Goal: Task Accomplishment & Management: Manage account settings

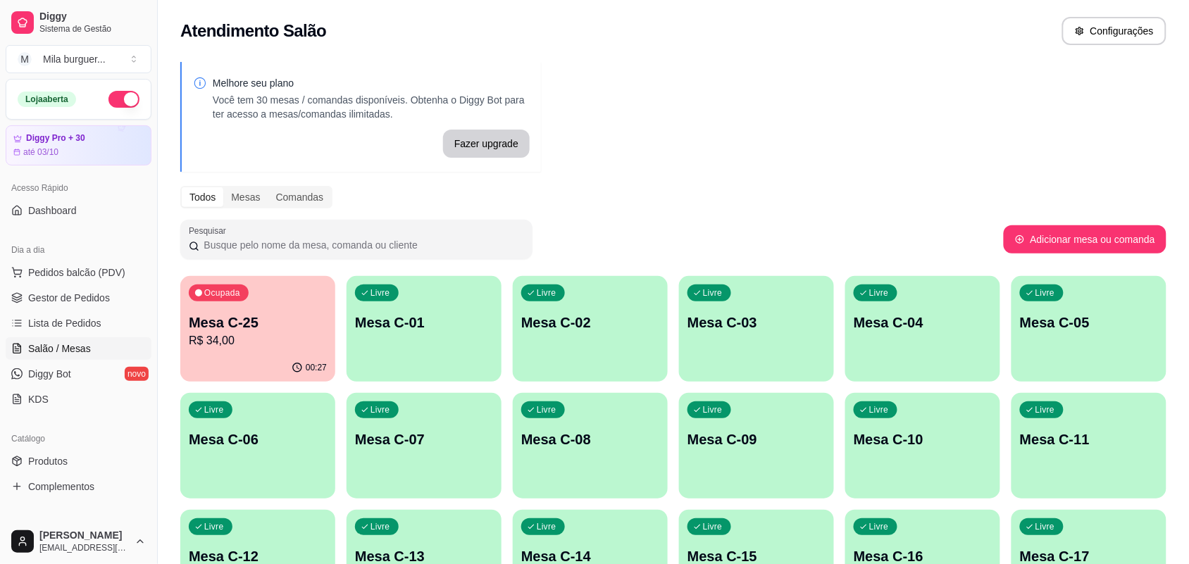
click at [284, 302] on div "Ocupada Mesa C-25 R$ 34,00" at bounding box center [257, 315] width 155 height 78
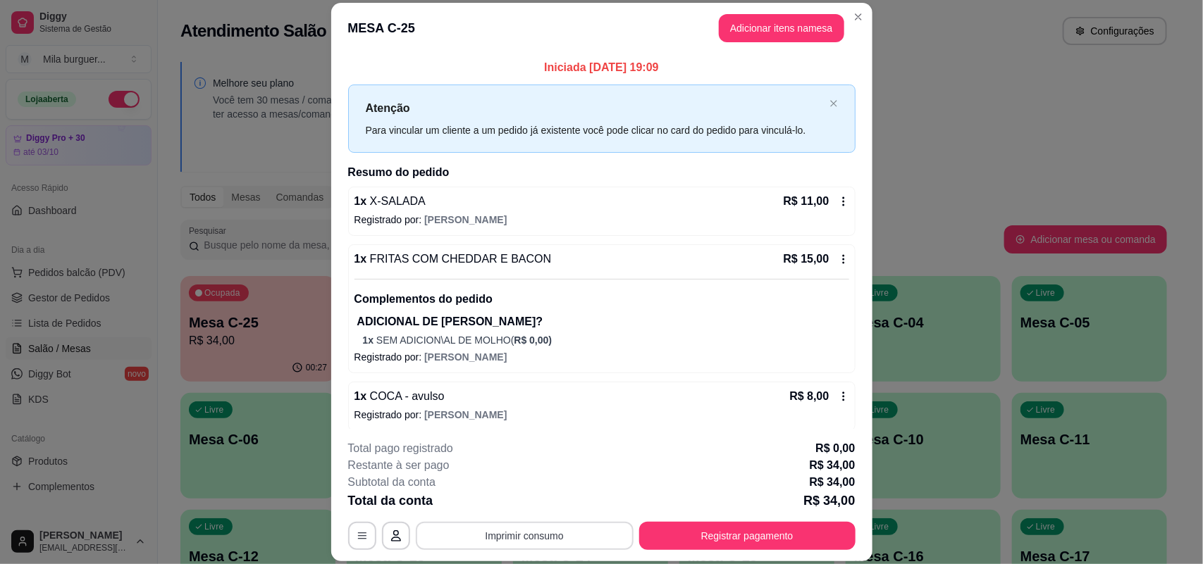
click at [523, 530] on button "Imprimir consumo" at bounding box center [525, 536] width 218 height 28
click at [497, 497] on button "IMPRESSORA" at bounding box center [522, 503] width 102 height 23
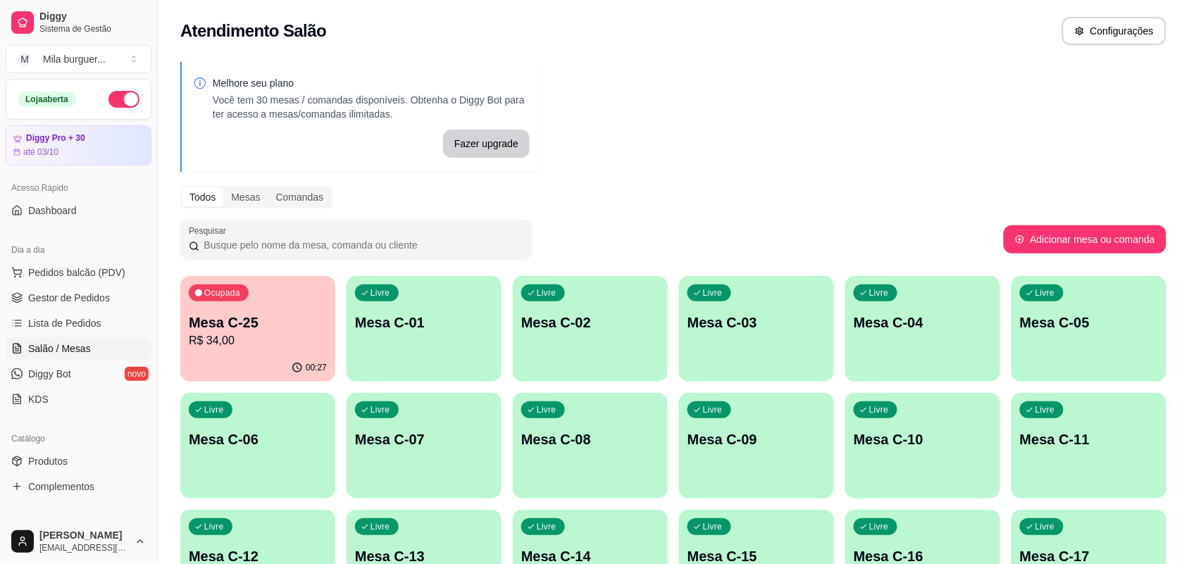
click at [326, 343] on div "Ocupada Mesa C-25 R$ 34,00" at bounding box center [257, 315] width 155 height 78
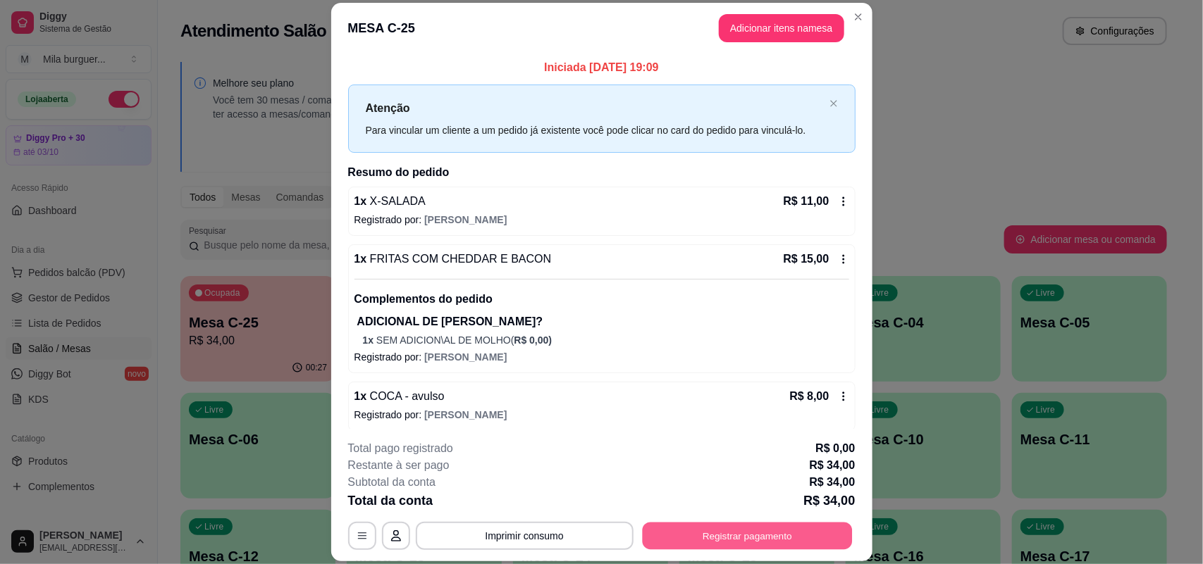
click at [731, 534] on button "Registrar pagamento" at bounding box center [747, 536] width 210 height 27
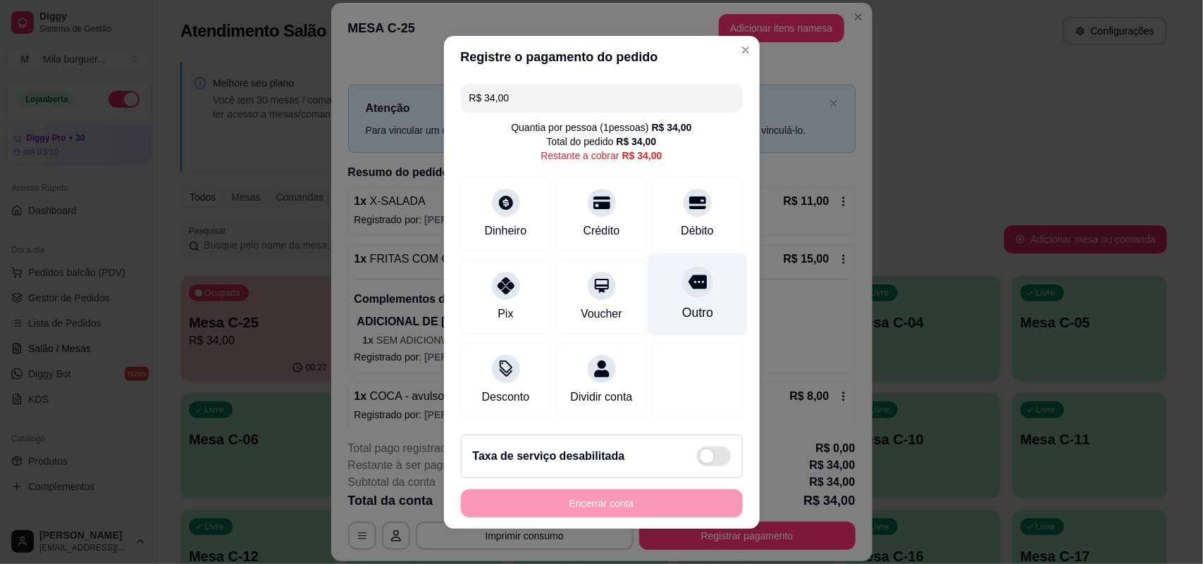
click at [655, 289] on div "Outro" at bounding box center [696, 294] width 99 height 82
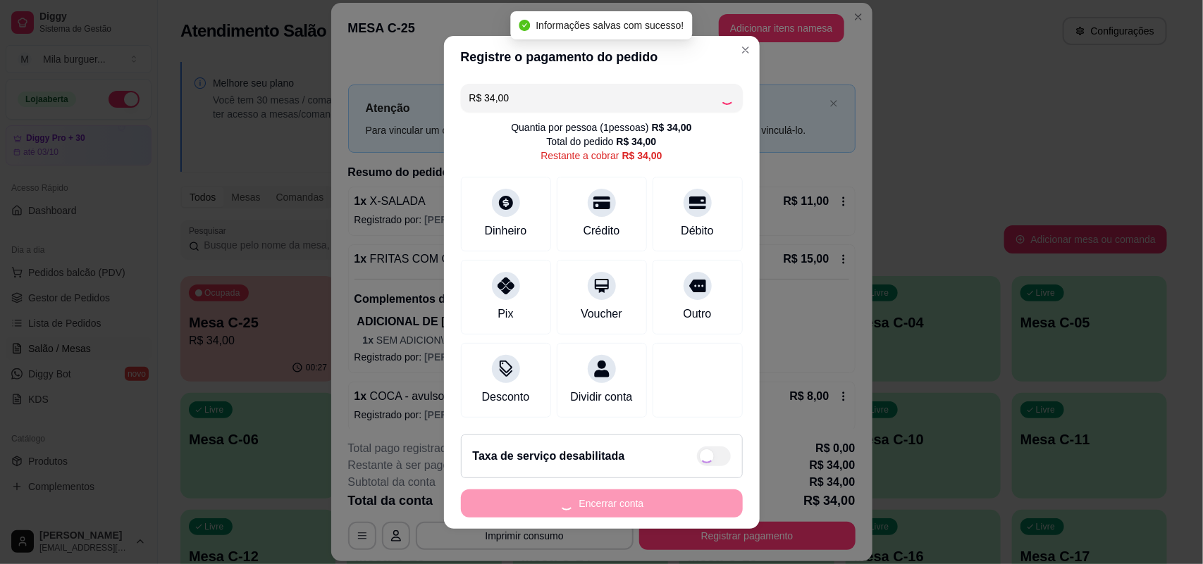
type input "R$ 0,00"
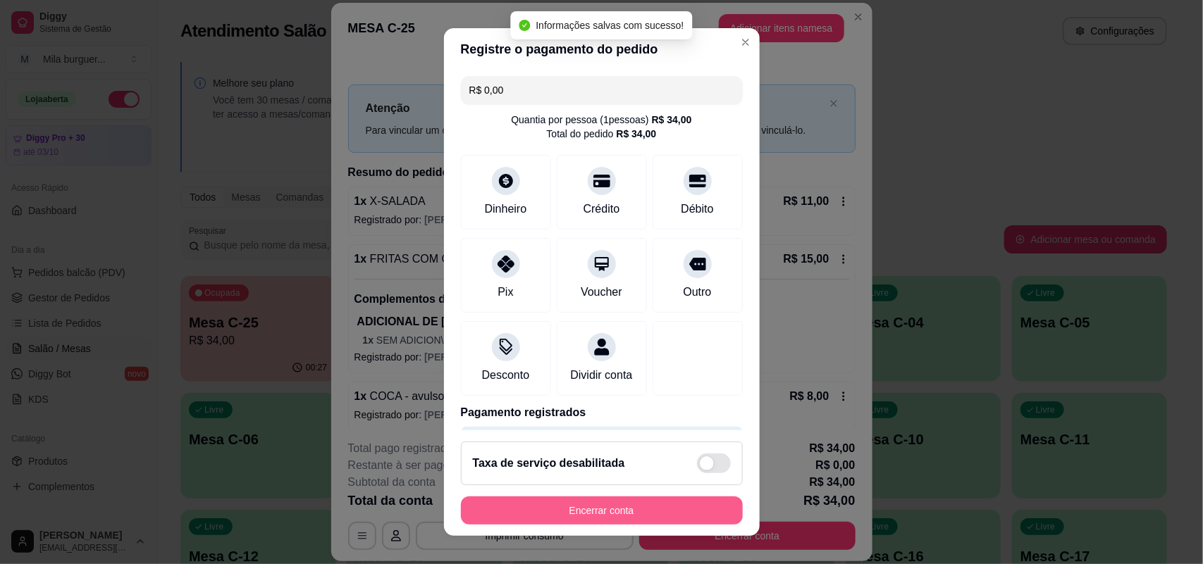
click at [620, 509] on button "Encerrar conta" at bounding box center [602, 511] width 282 height 28
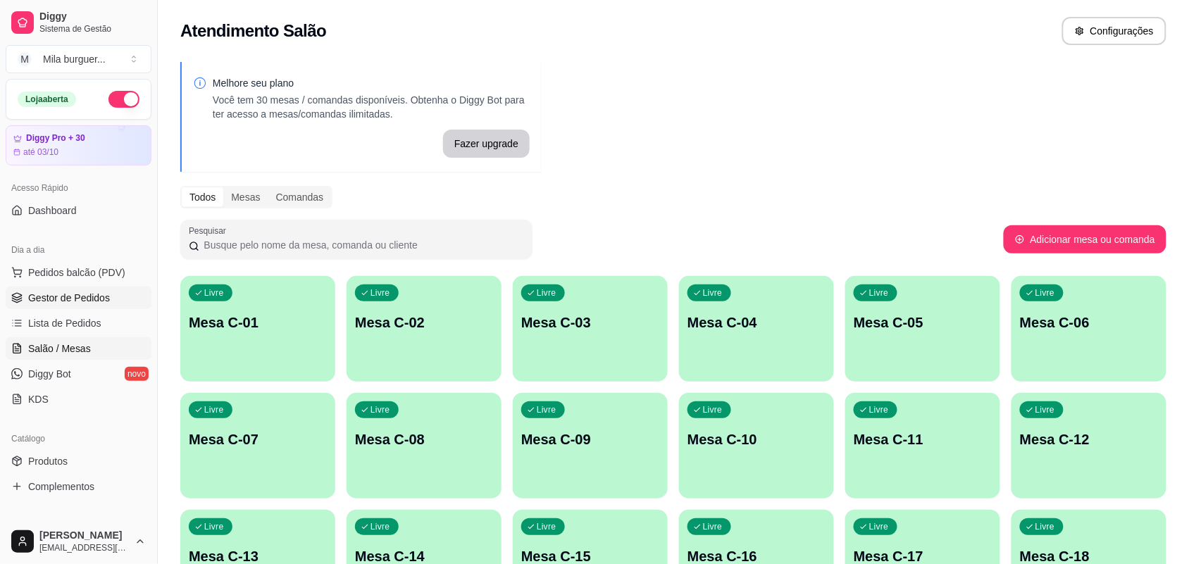
click at [87, 297] on span "Gestor de Pedidos" at bounding box center [69, 298] width 82 height 14
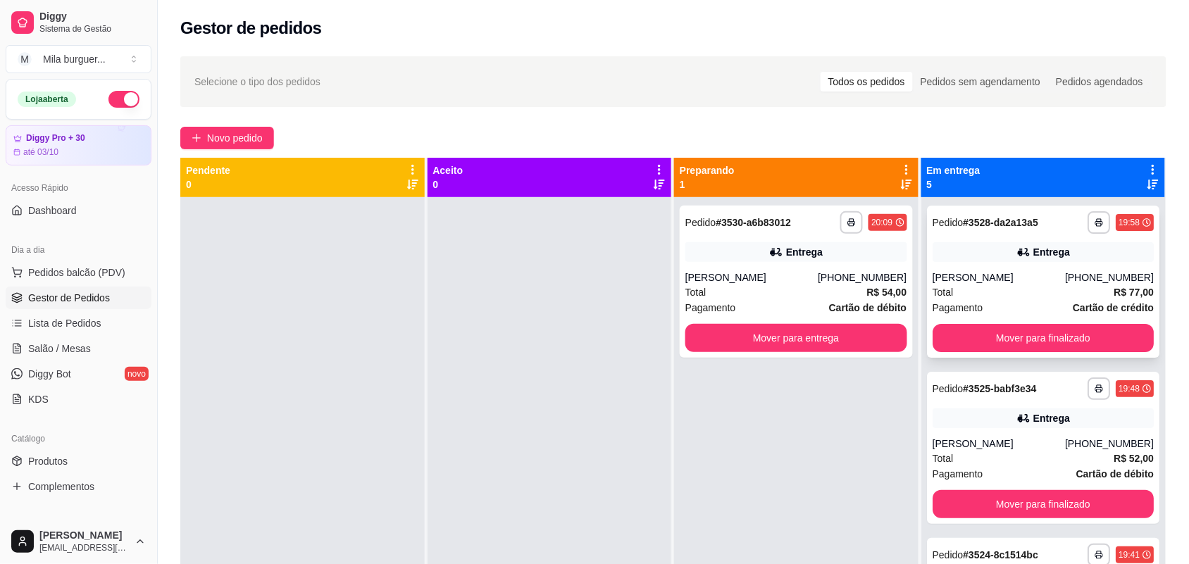
click at [980, 266] on div "**********" at bounding box center [1043, 282] width 233 height 152
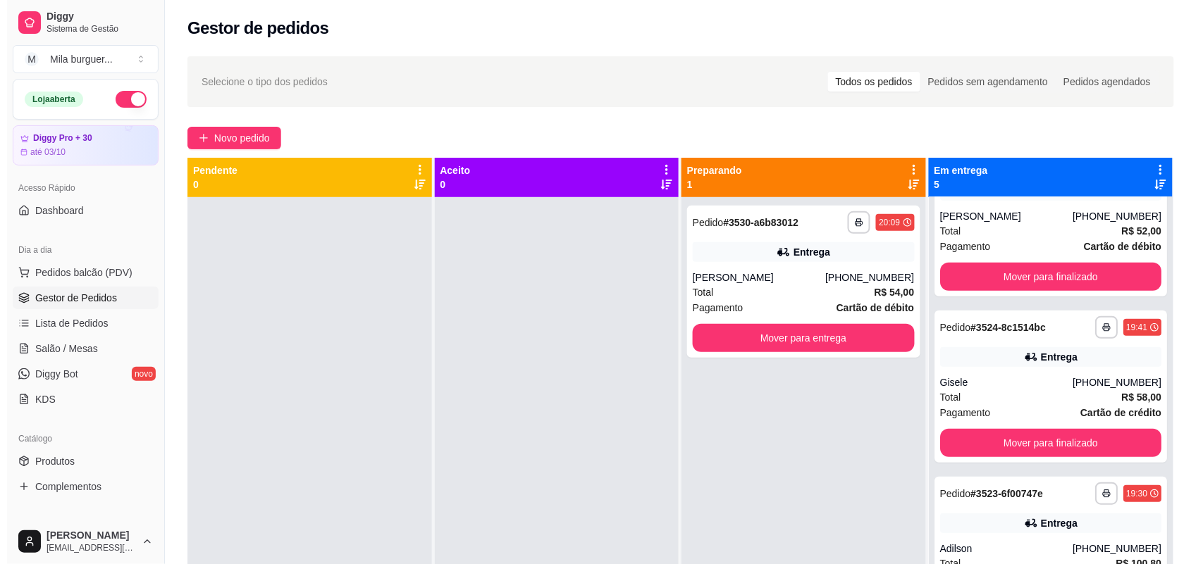
scroll to position [280, 0]
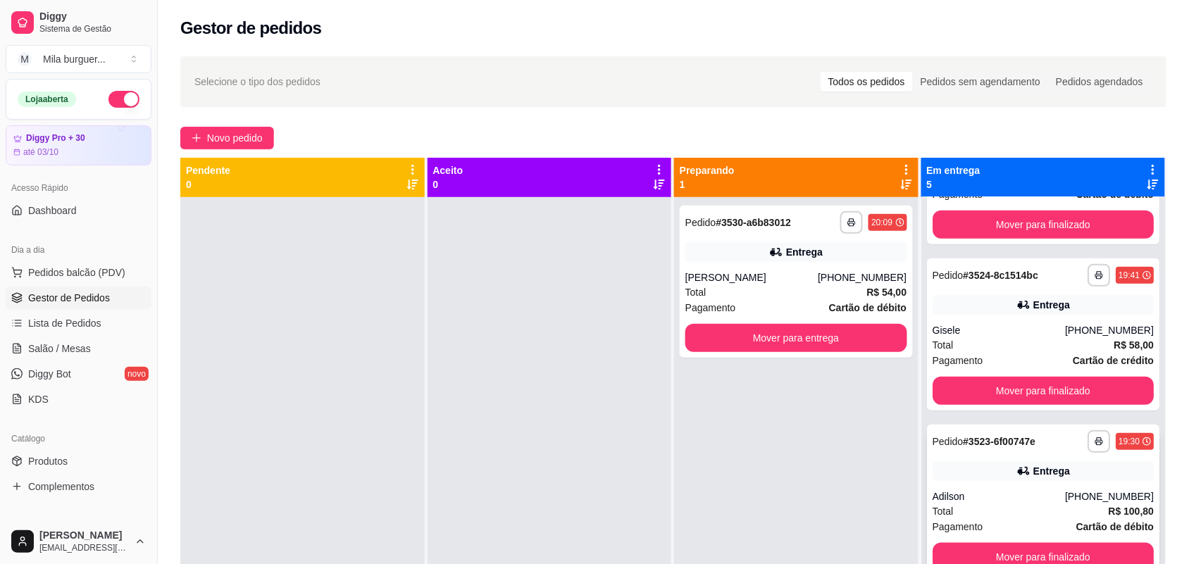
click at [969, 476] on div "Entrega" at bounding box center [1044, 471] width 222 height 20
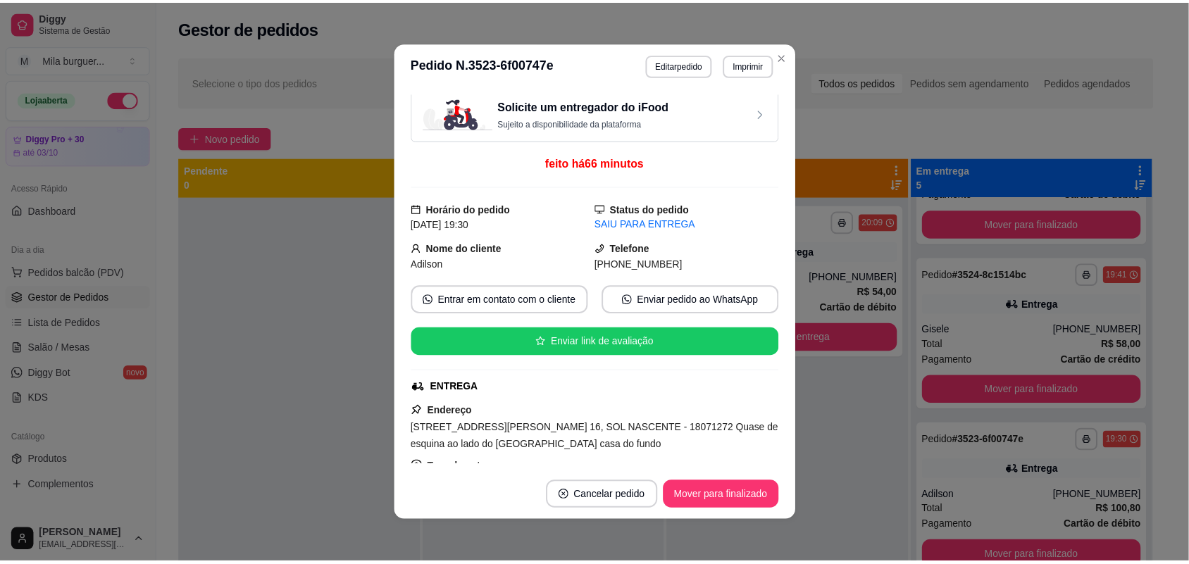
scroll to position [0, 0]
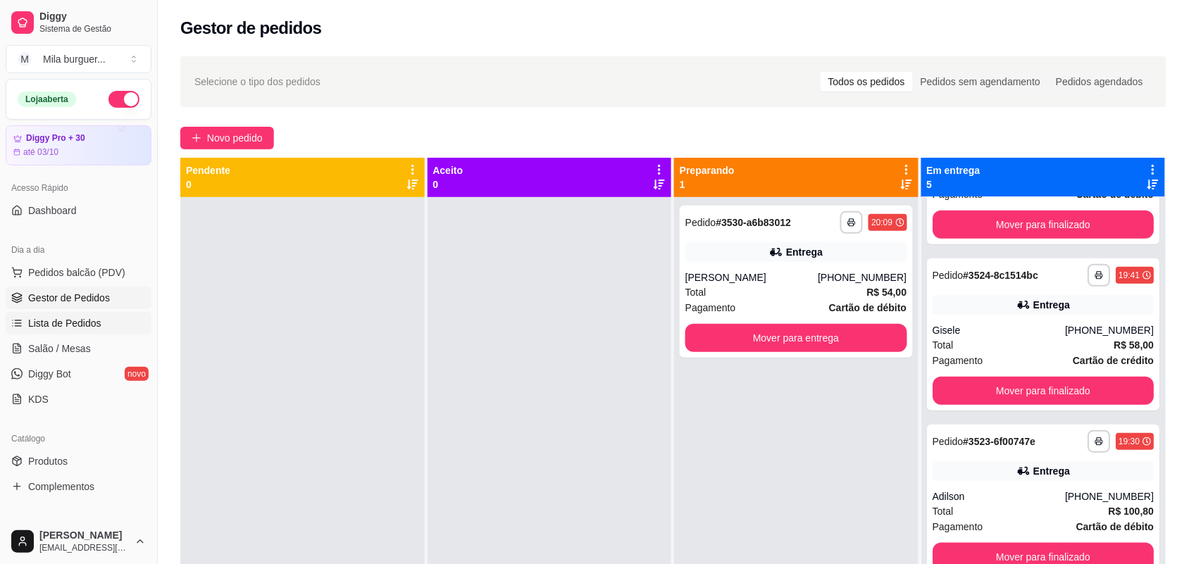
click at [90, 323] on span "Lista de Pedidos" at bounding box center [64, 323] width 73 height 14
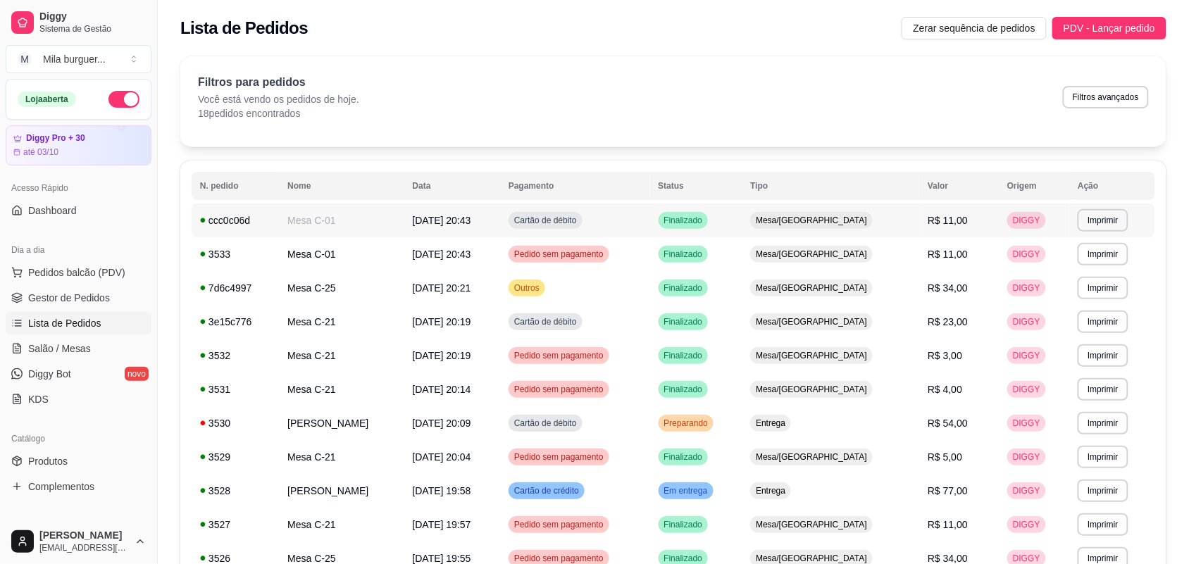
click at [345, 220] on td "Mesa C-01" at bounding box center [341, 221] width 125 height 34
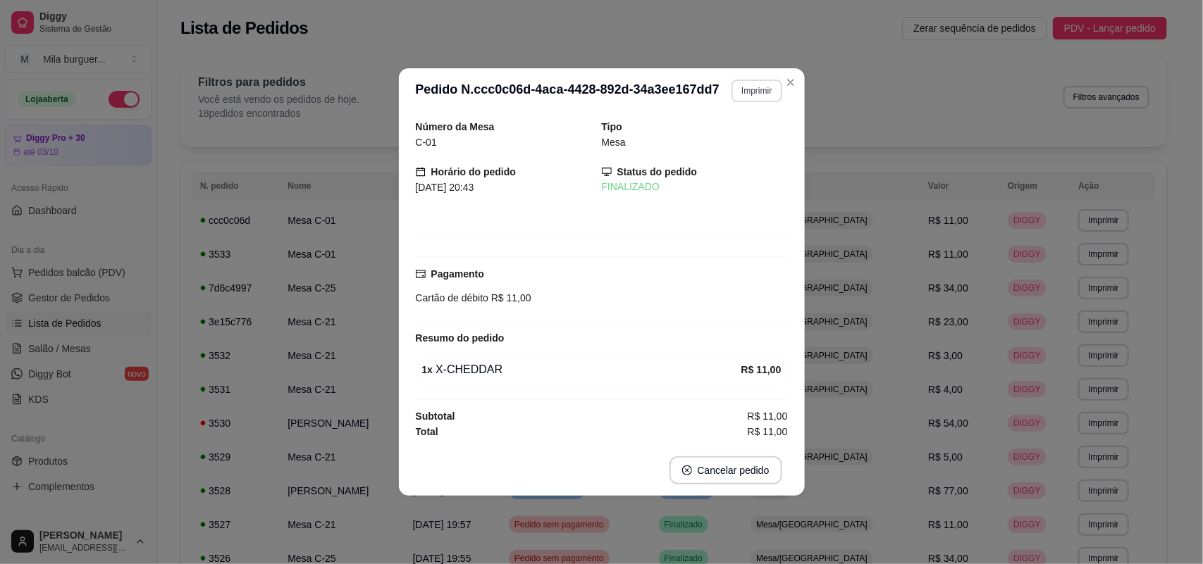
click at [768, 89] on button "Imprimir" at bounding box center [756, 91] width 50 height 23
click at [752, 137] on button "IMPRESSORA" at bounding box center [732, 139] width 102 height 23
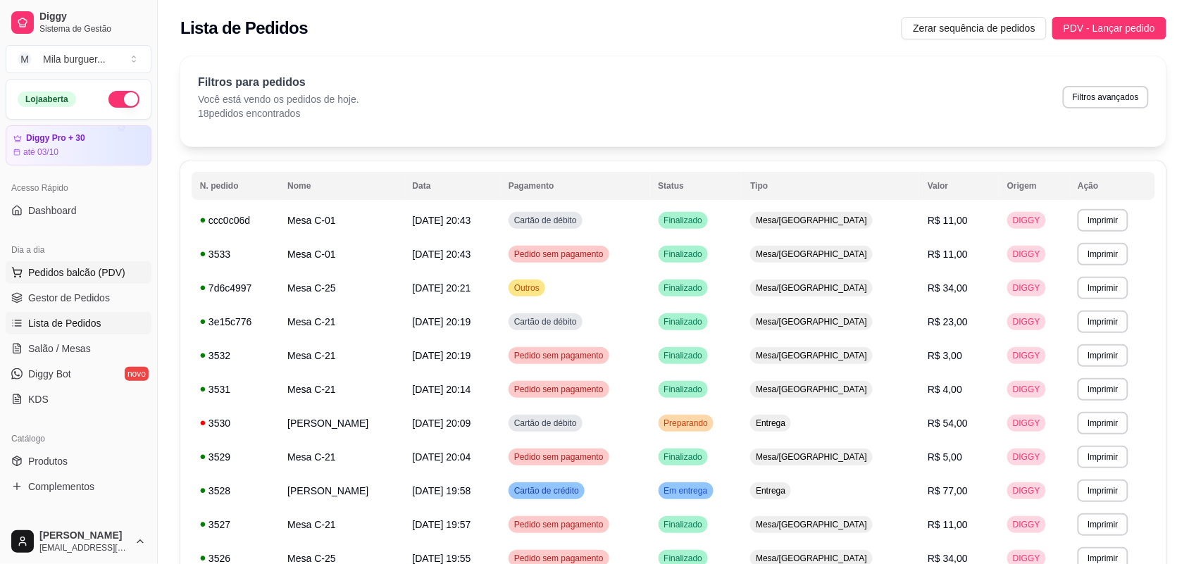
click at [70, 273] on span "Pedidos balcão (PDV)" at bounding box center [76, 273] width 97 height 14
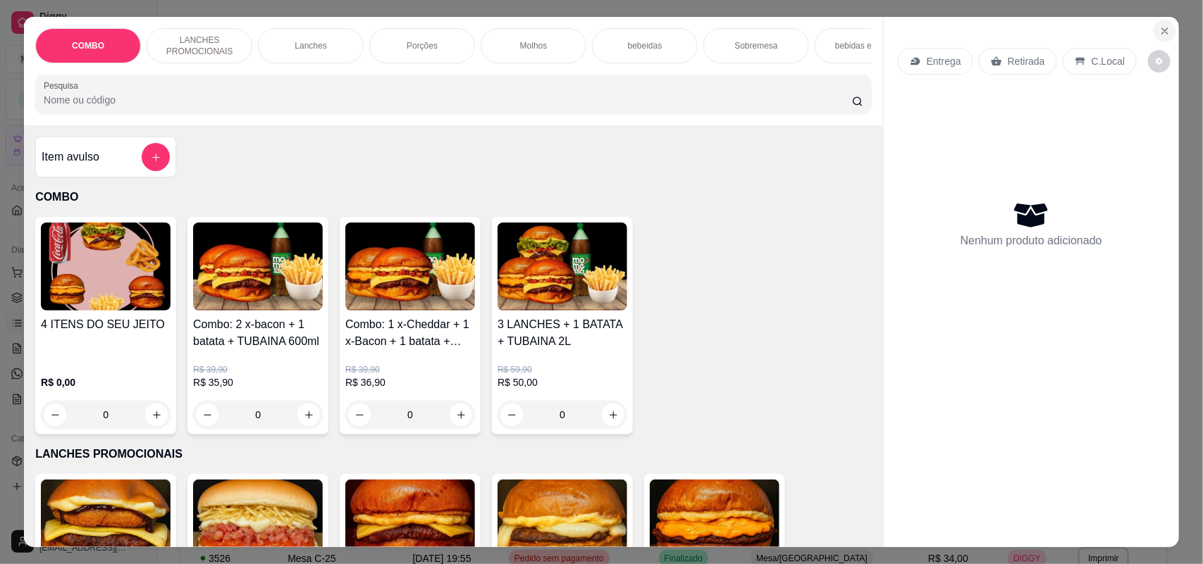
click at [1163, 25] on icon "Close" at bounding box center [1164, 30] width 11 height 11
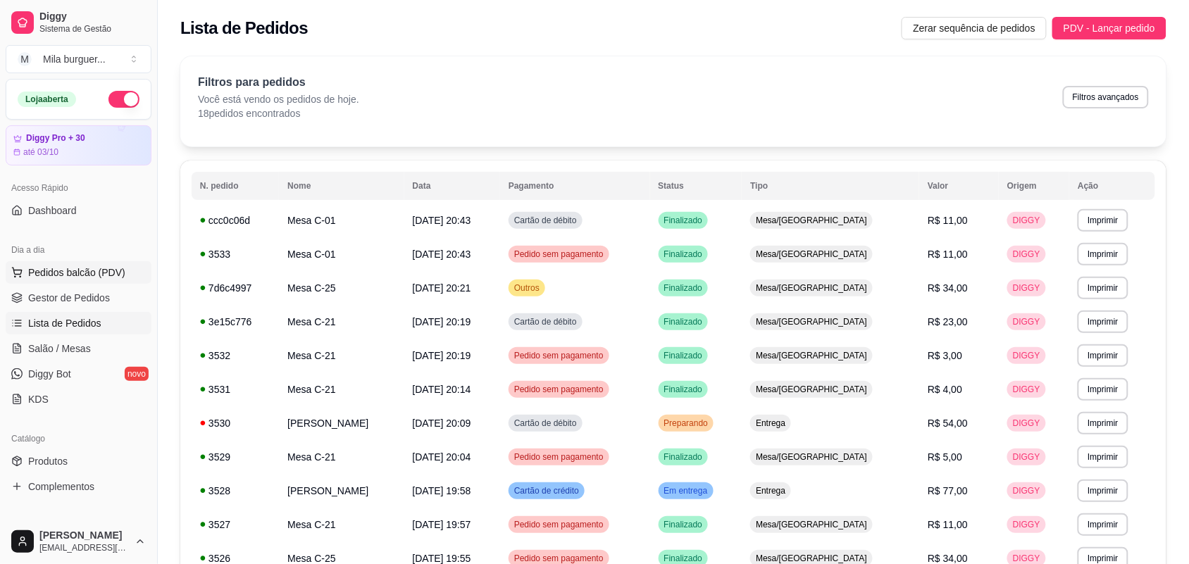
click at [79, 271] on span "Pedidos balcão (PDV)" at bounding box center [76, 273] width 97 height 14
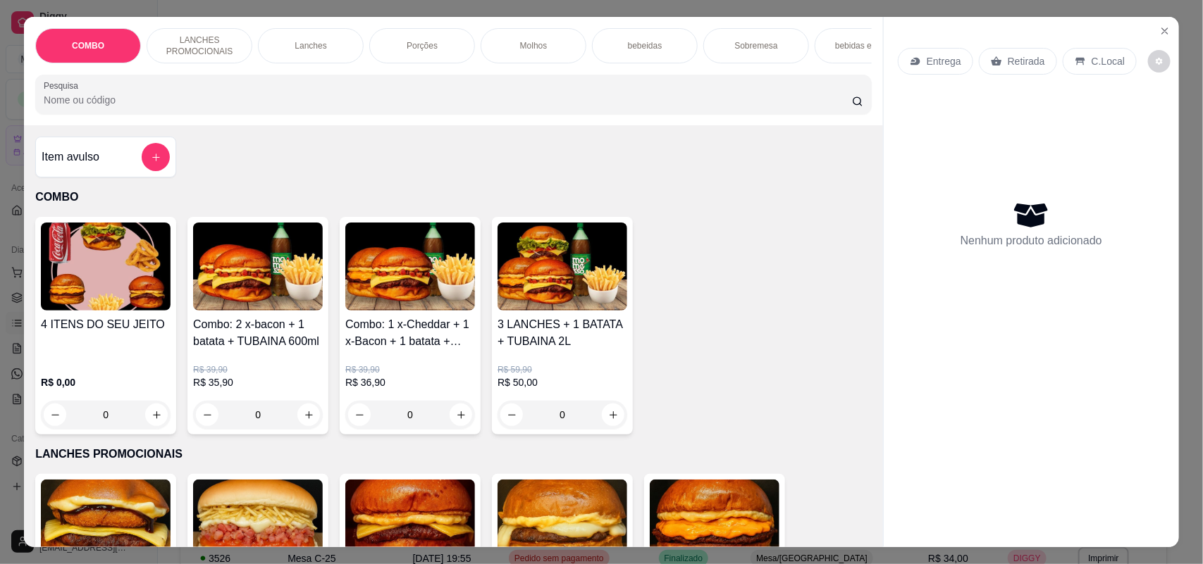
click at [1, 174] on div "COMBO LANCHES PROMOCIONAIS Lanches Porções Molhos bebeidas Sobremesa bebidas em…" at bounding box center [601, 282] width 1203 height 564
click at [1153, 27] on button "Close" at bounding box center [1164, 31] width 23 height 23
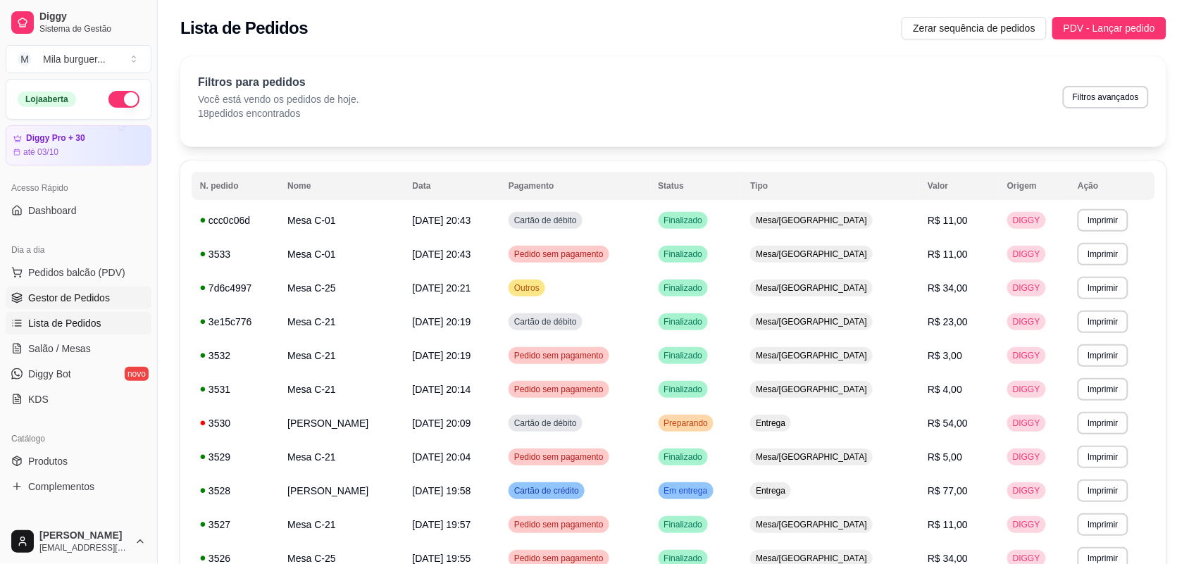
click at [121, 303] on link "Gestor de Pedidos" at bounding box center [79, 298] width 146 height 23
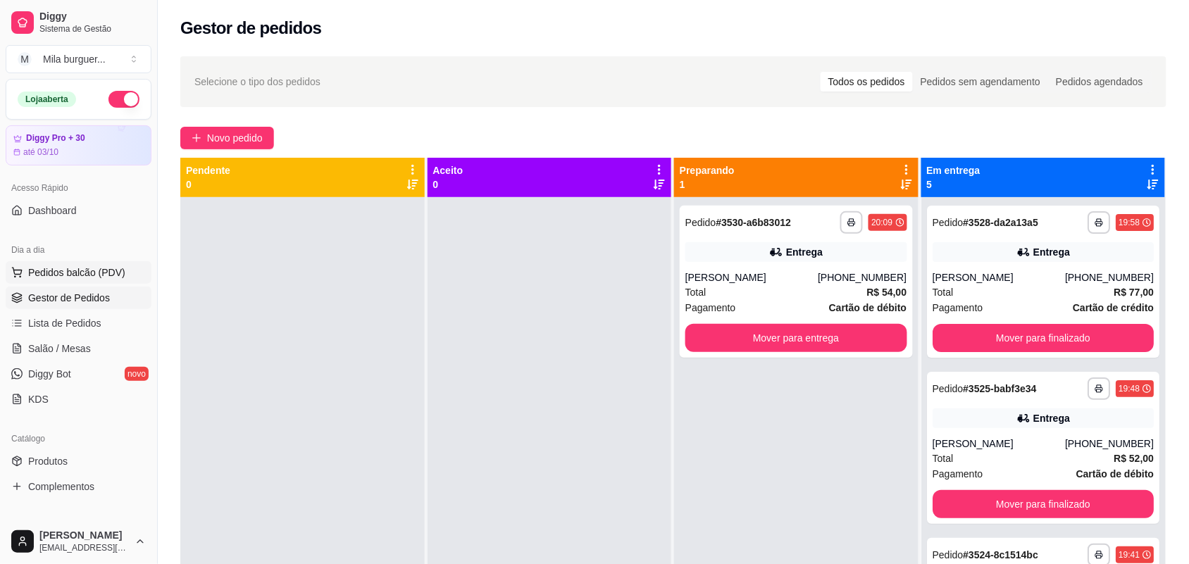
click at [64, 268] on span "Pedidos balcão (PDV)" at bounding box center [76, 273] width 97 height 14
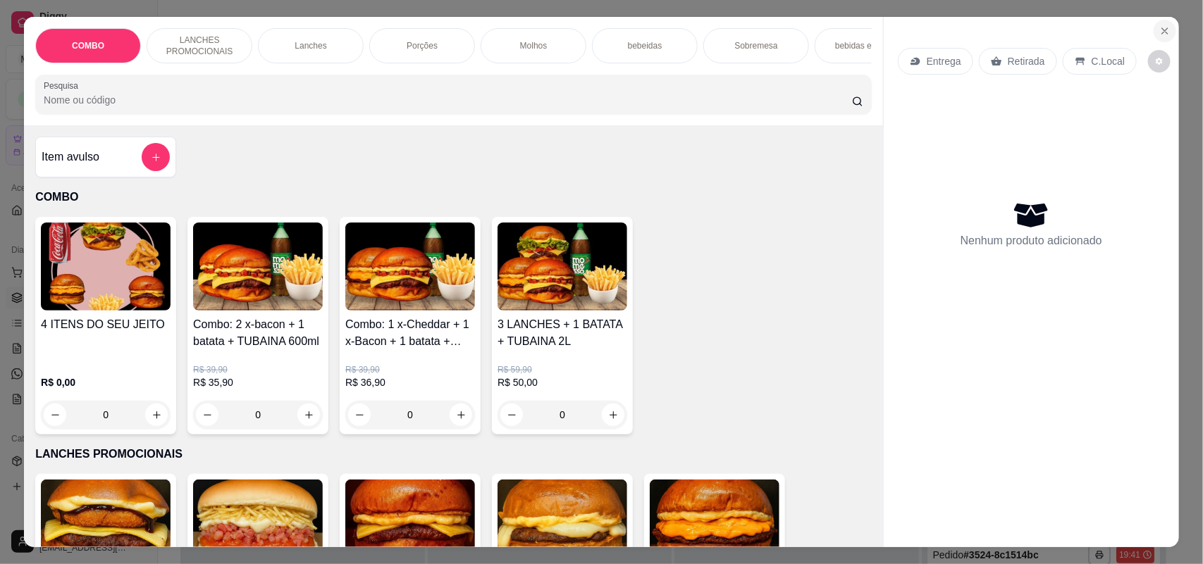
click at [1162, 32] on icon "Close" at bounding box center [1164, 30] width 11 height 11
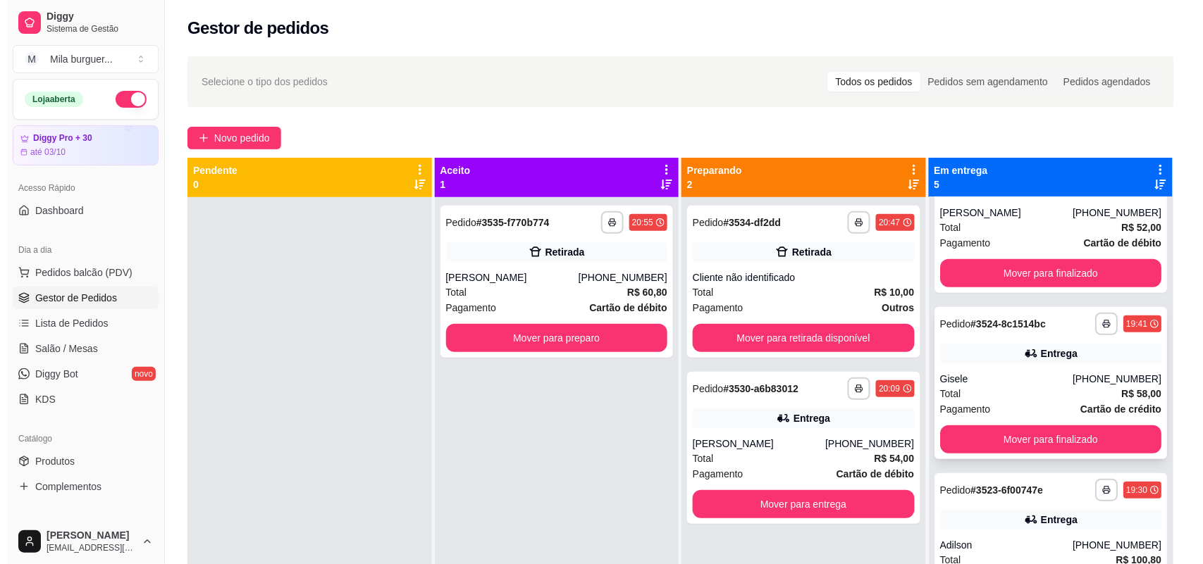
scroll to position [264, 0]
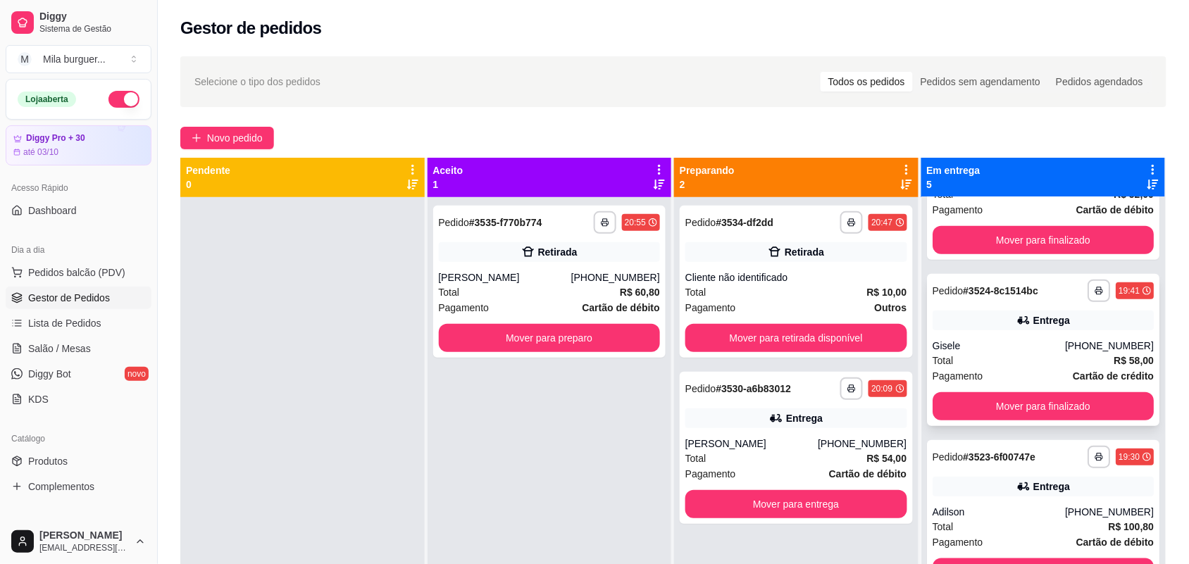
click at [1059, 361] on div "Total R$ 58,00" at bounding box center [1044, 360] width 222 height 15
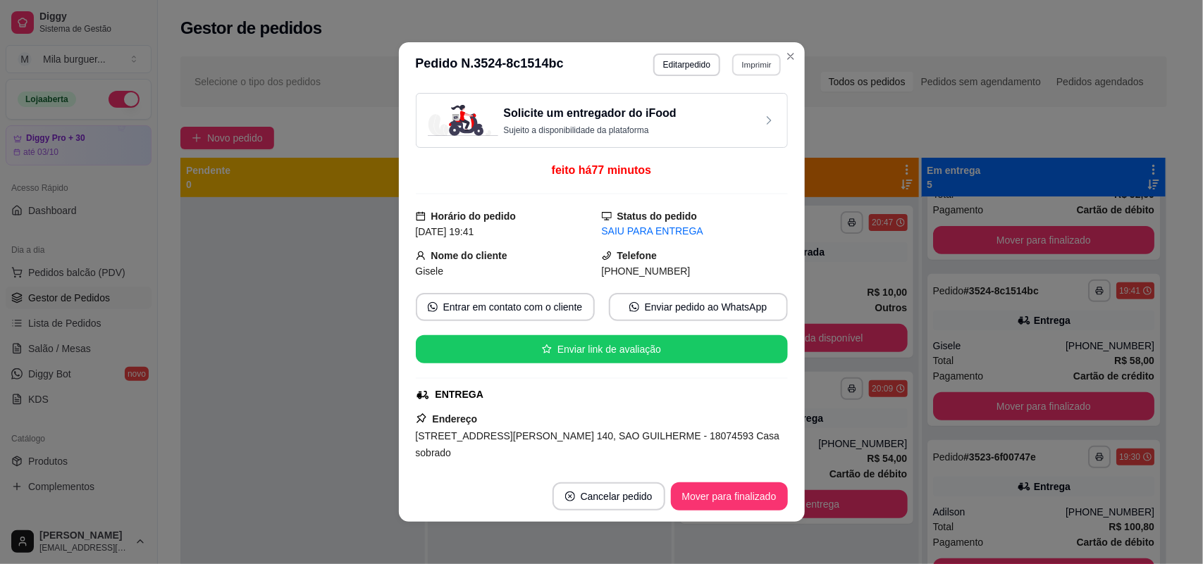
click at [736, 68] on button "Imprimir" at bounding box center [756, 65] width 49 height 22
click at [738, 114] on button "IMPRESSORA" at bounding box center [726, 115] width 102 height 23
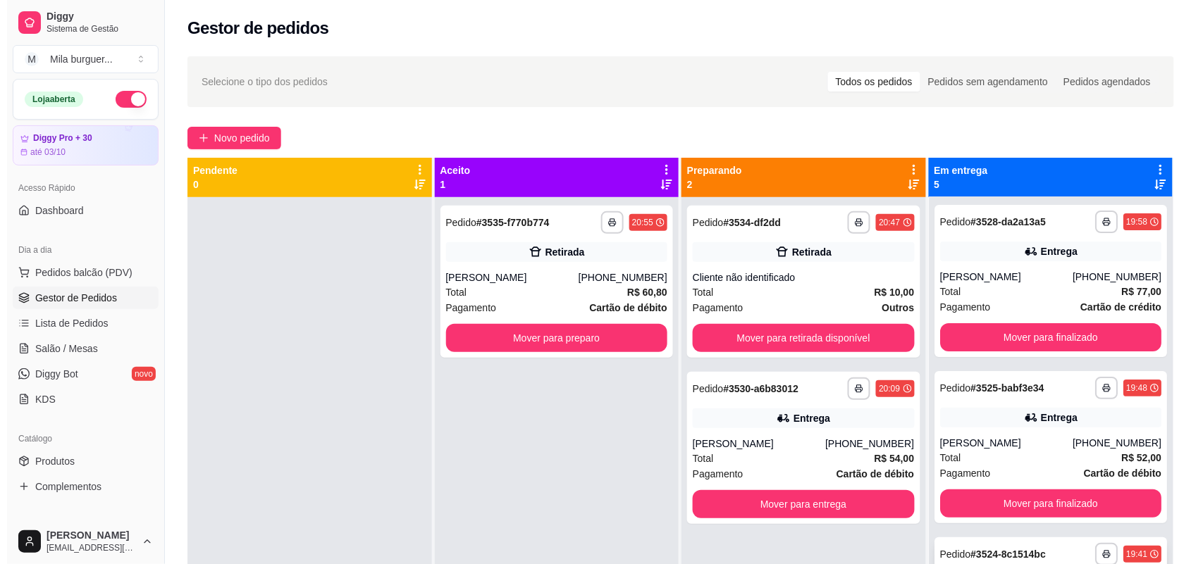
scroll to position [0, 0]
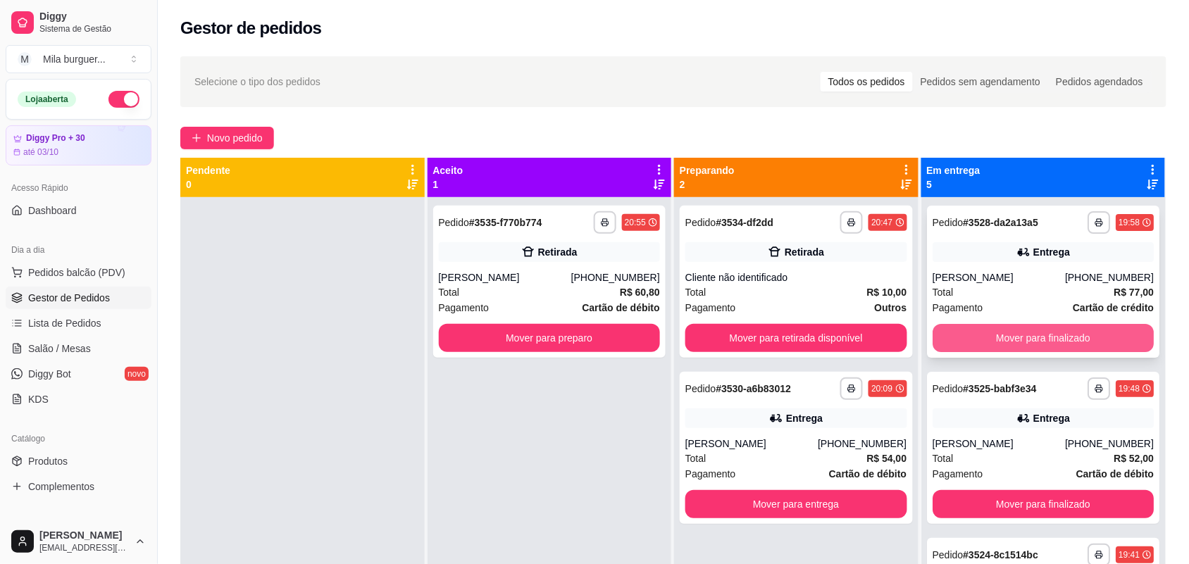
click at [1078, 346] on button "Mover para finalizado" at bounding box center [1044, 338] width 222 height 28
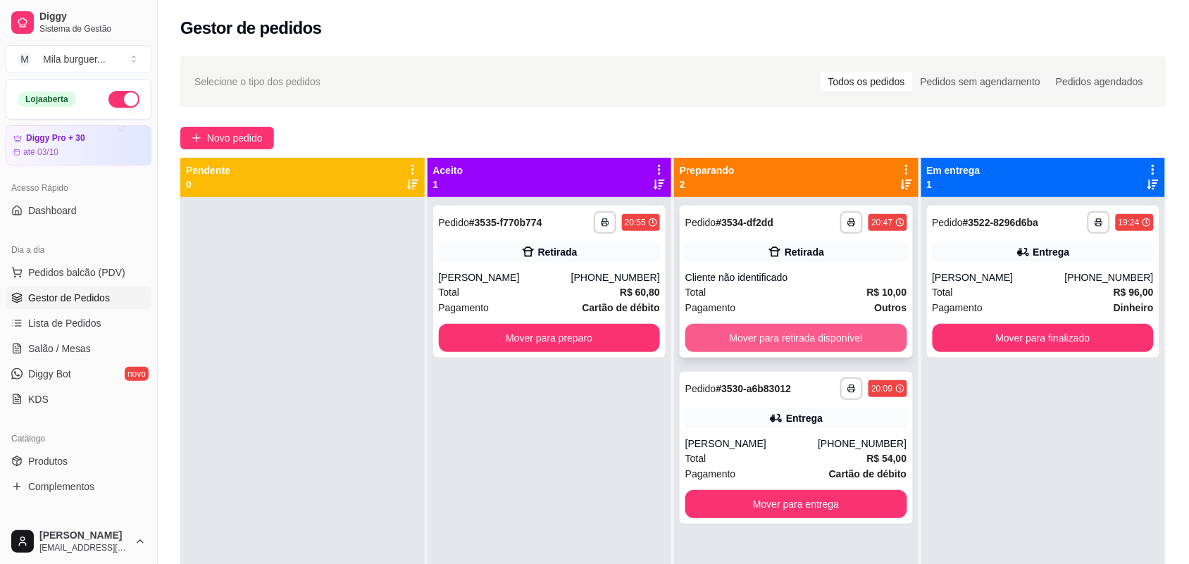
click at [822, 339] on button "Mover para retirada disponível" at bounding box center [796, 338] width 222 height 28
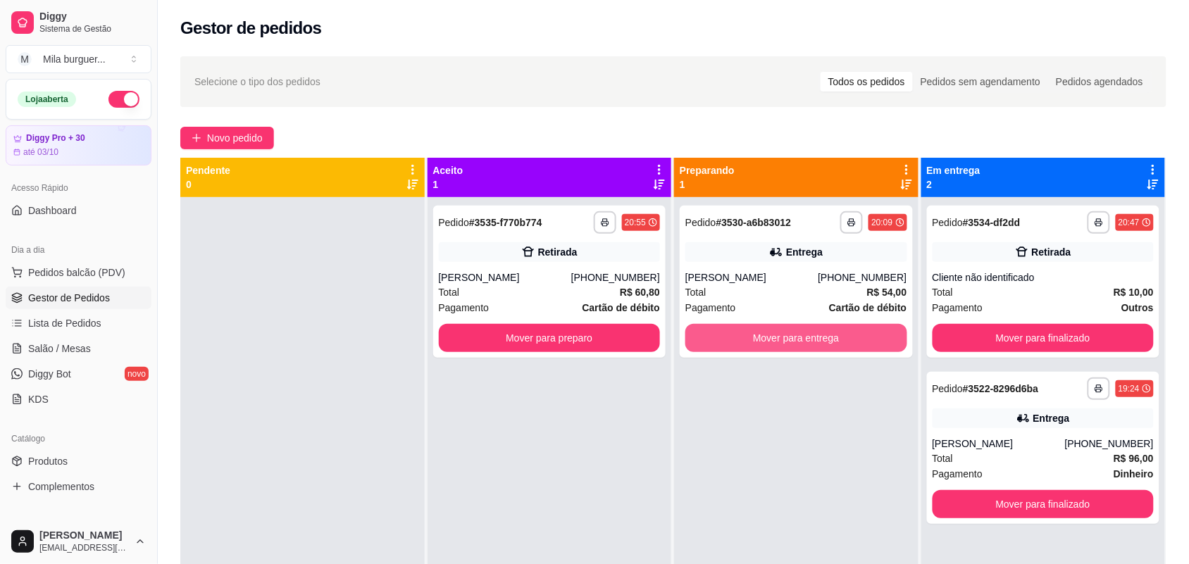
click at [822, 339] on button "Mover para entrega" at bounding box center [796, 338] width 222 height 28
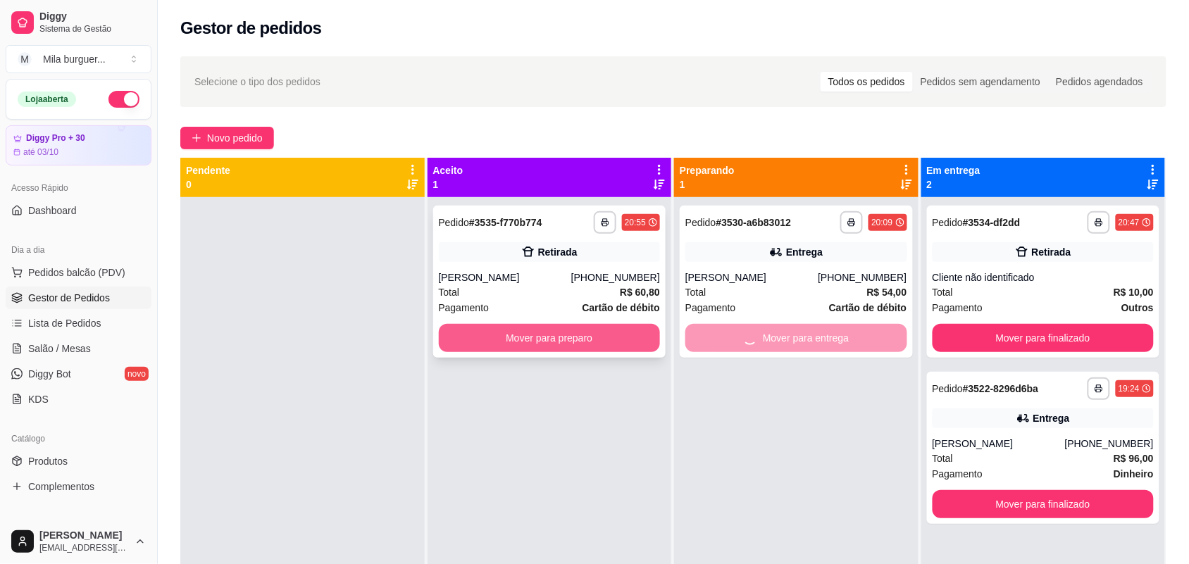
click at [485, 336] on button "Mover para preparo" at bounding box center [550, 338] width 222 height 28
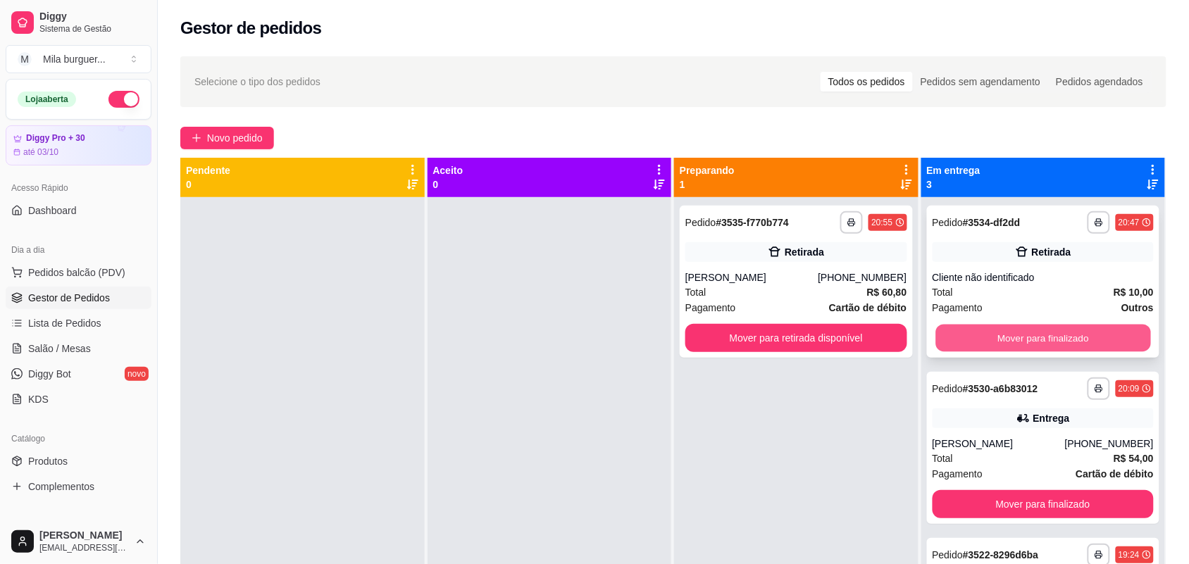
click at [1064, 335] on button "Mover para finalizado" at bounding box center [1043, 338] width 215 height 27
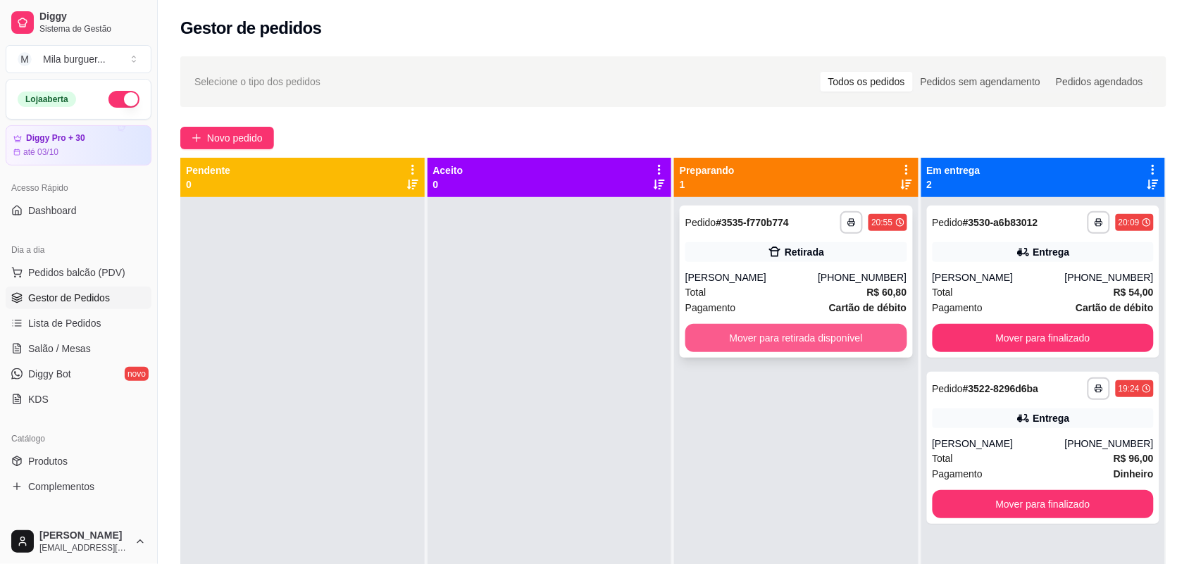
click at [807, 338] on button "Mover para retirada disponível" at bounding box center [796, 338] width 222 height 28
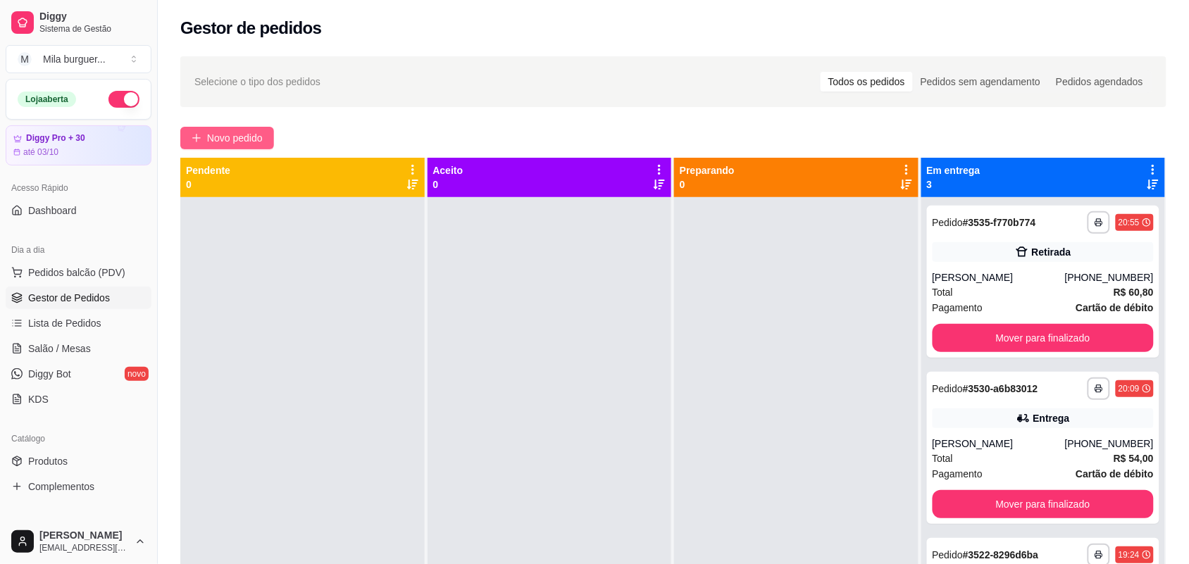
click at [235, 129] on button "Novo pedido" at bounding box center [227, 138] width 94 height 23
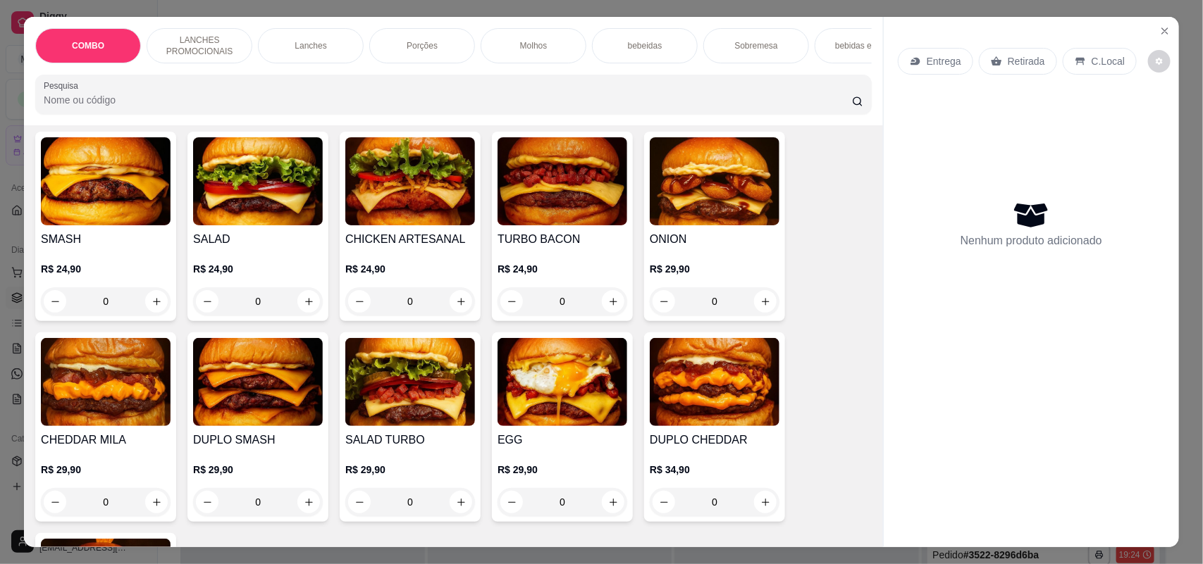
scroll to position [793, 0]
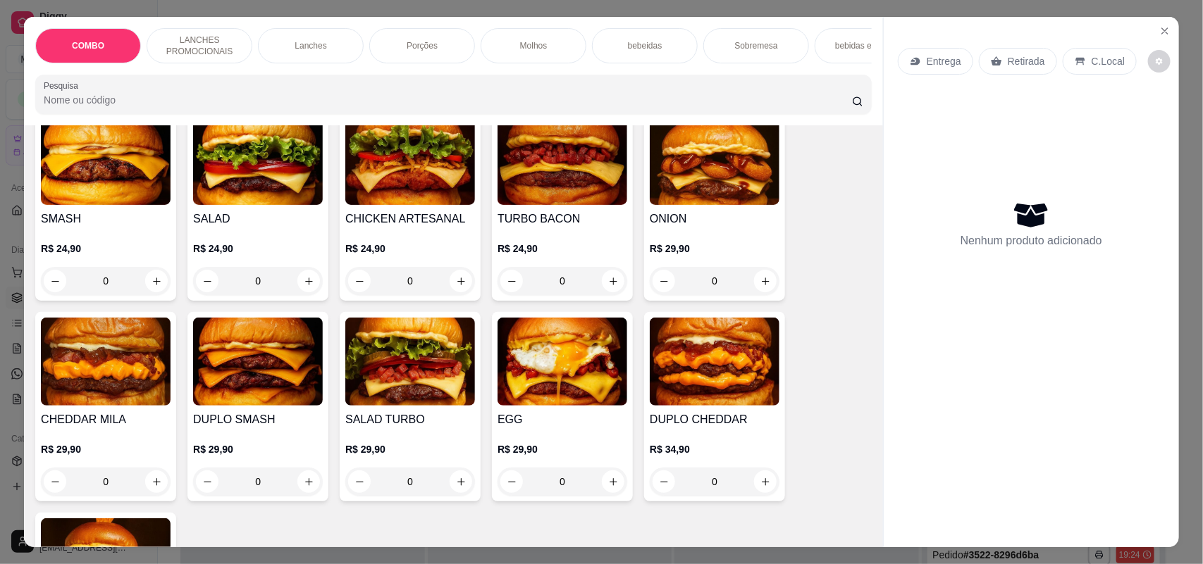
click at [728, 191] on img at bounding box center [715, 161] width 130 height 88
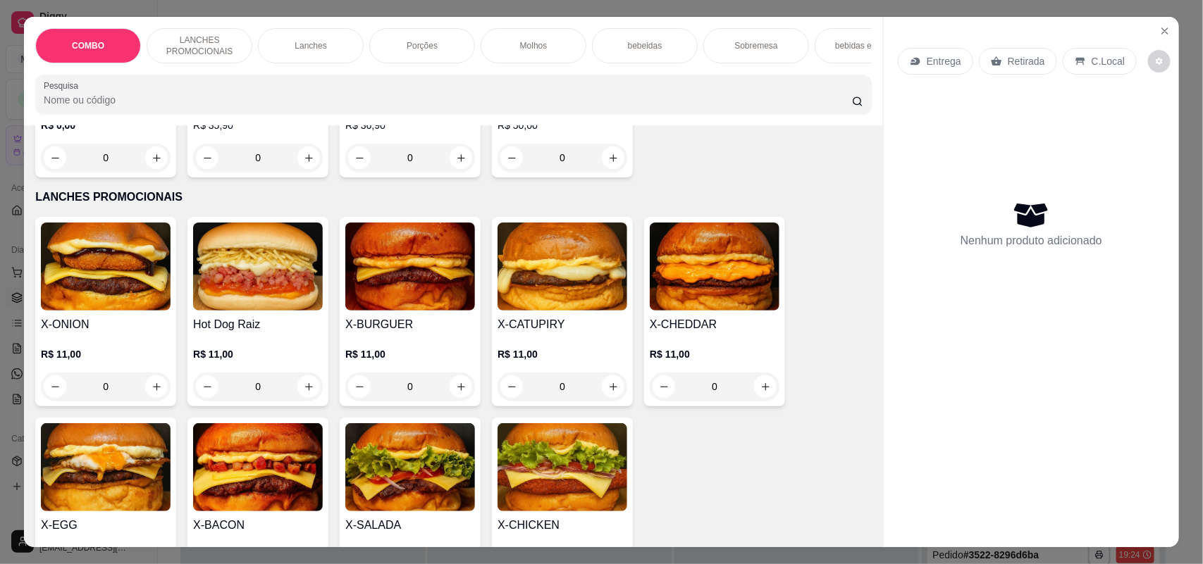
scroll to position [352, 0]
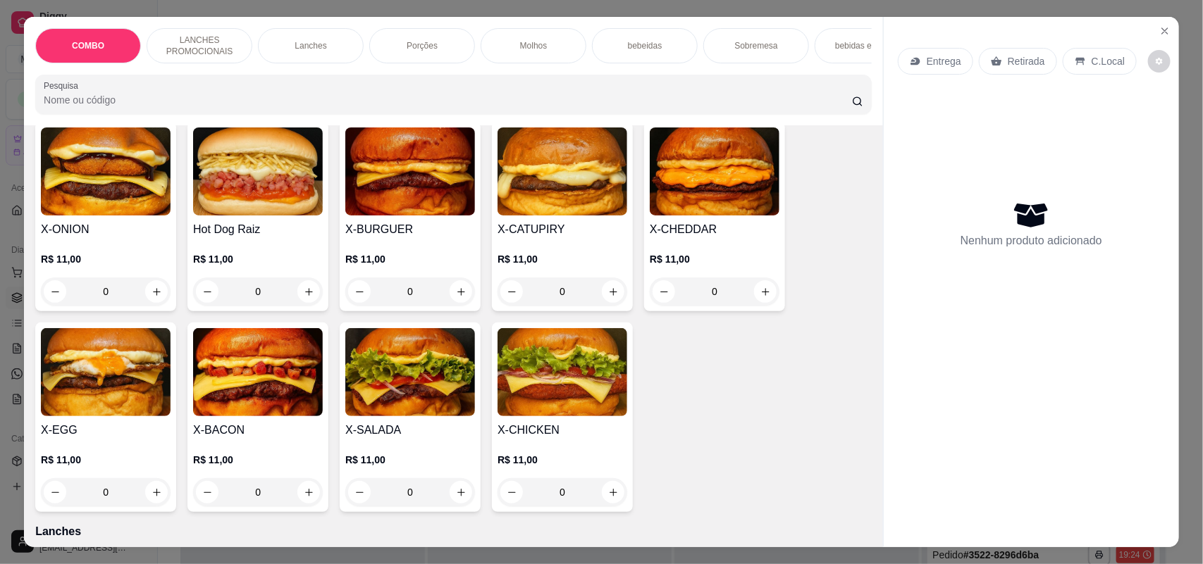
click at [300, 304] on div "0" at bounding box center [258, 292] width 130 height 28
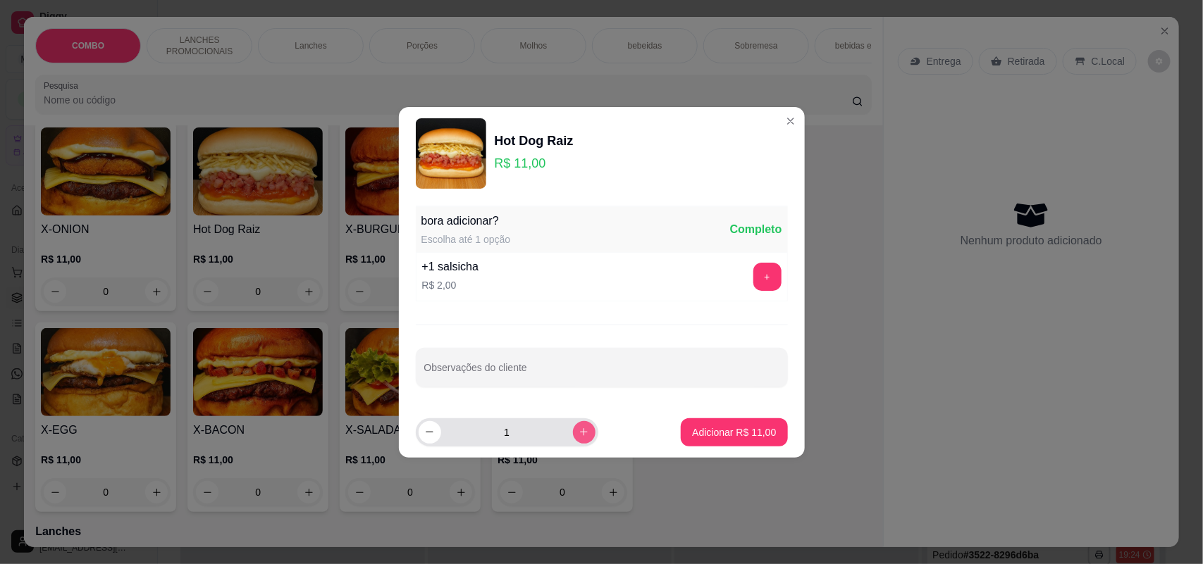
click at [578, 428] on icon "increase-product-quantity" at bounding box center [583, 432] width 11 height 11
type input "2"
click at [723, 438] on p "Adicionar R$ 22,00" at bounding box center [734, 432] width 84 height 14
type input "2"
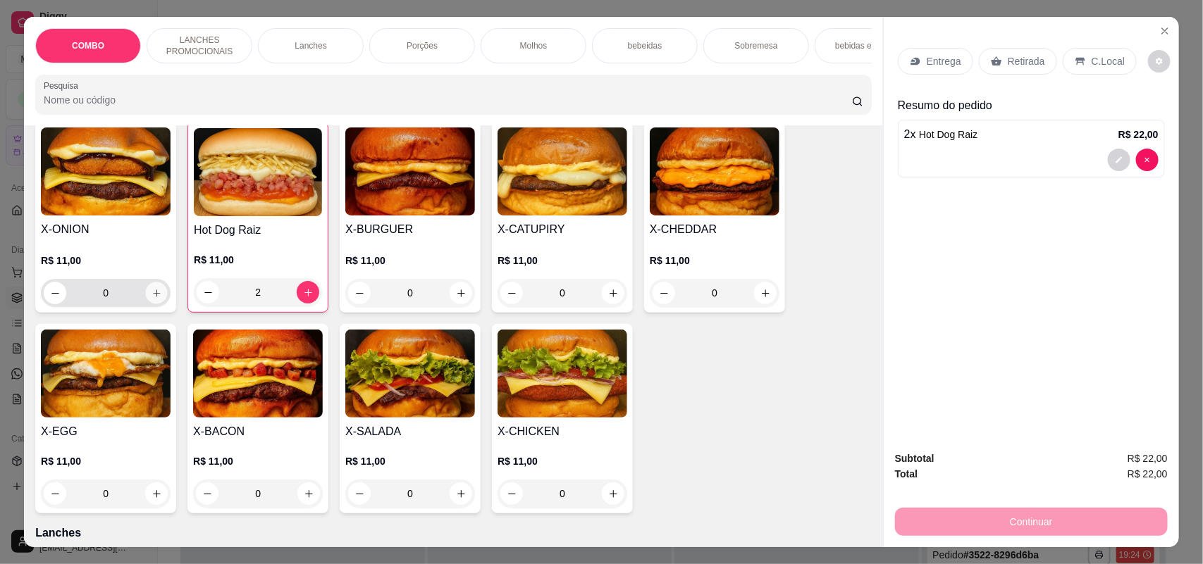
click at [149, 304] on button "increase-product-quantity" at bounding box center [157, 293] width 22 height 22
type input "1"
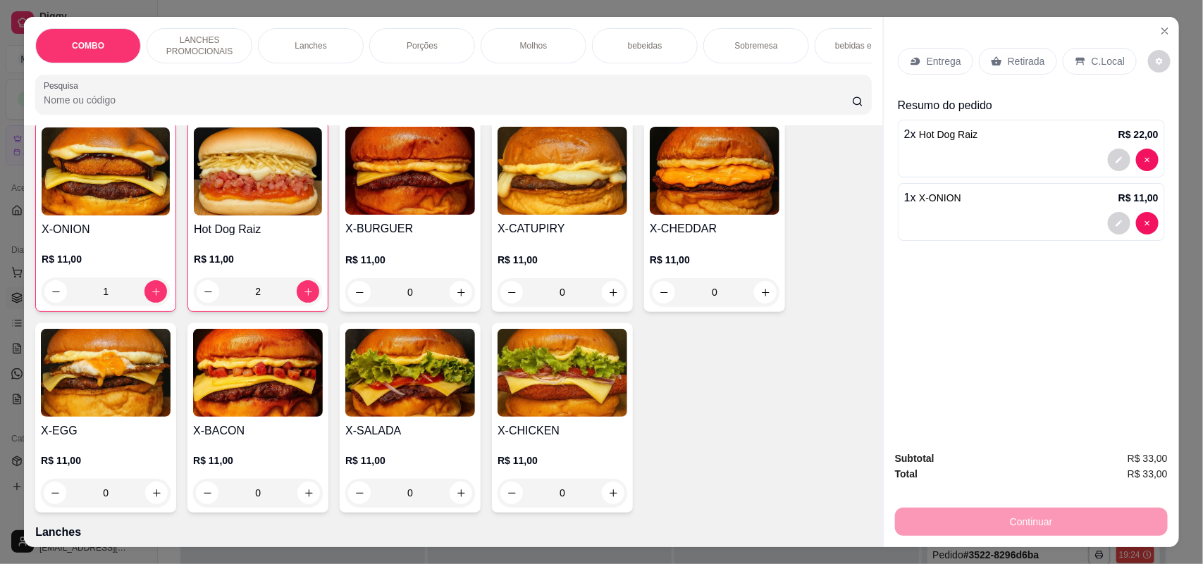
scroll to position [529, 0]
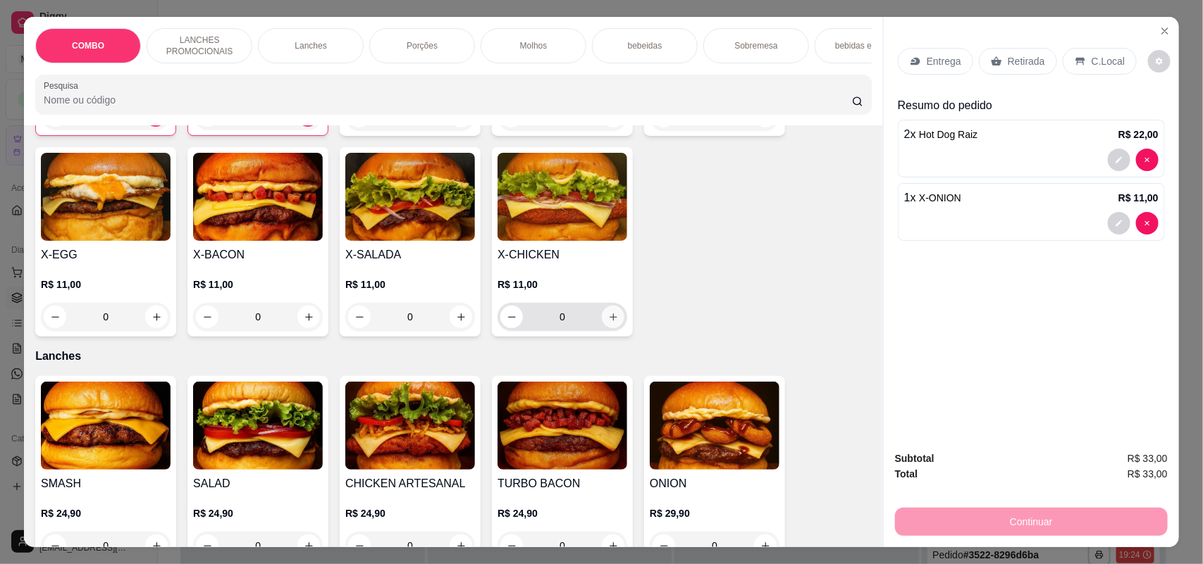
click at [608, 323] on icon "increase-product-quantity" at bounding box center [613, 317] width 11 height 11
type input "1"
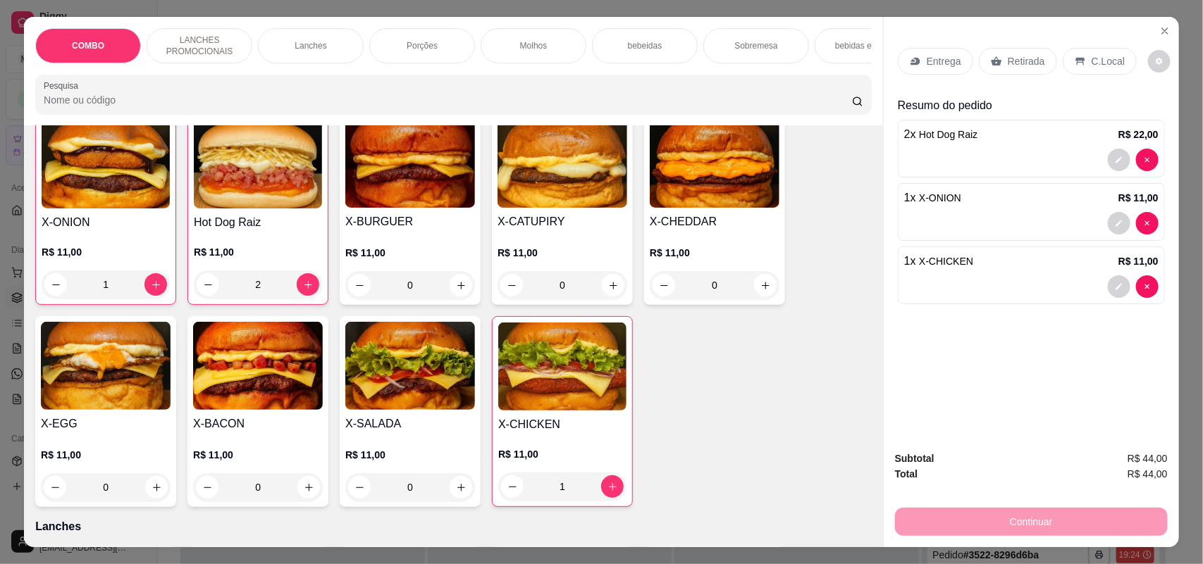
scroll to position [353, 0]
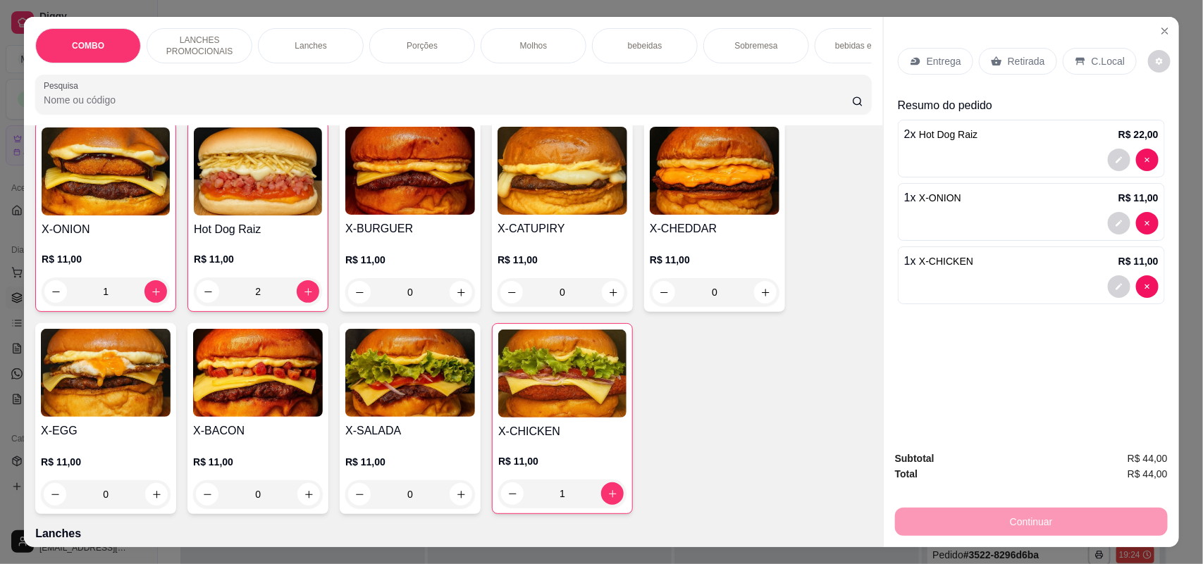
click at [1022, 58] on p "Retirada" at bounding box center [1025, 61] width 37 height 14
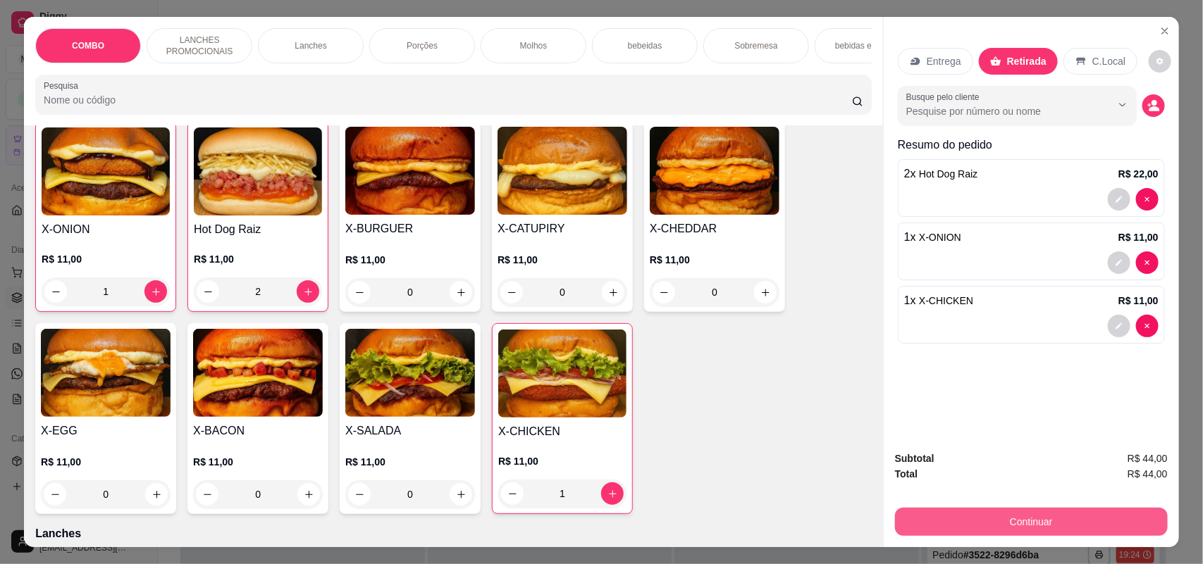
click at [1059, 522] on button "Continuar" at bounding box center [1031, 522] width 273 height 28
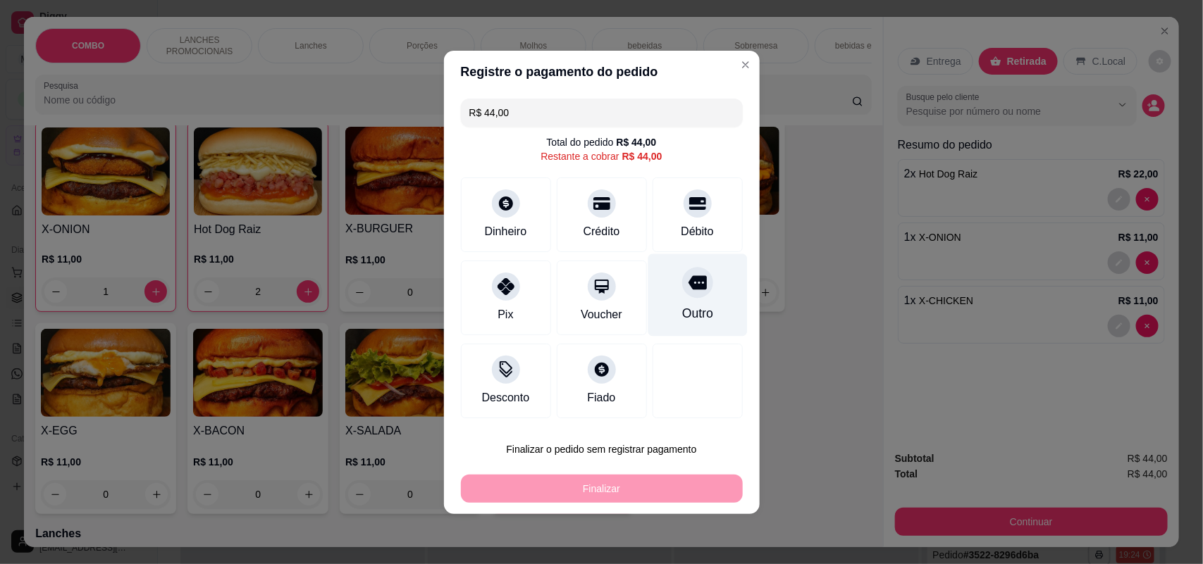
click at [688, 282] on icon at bounding box center [697, 282] width 18 height 14
type input "R$ 0,00"
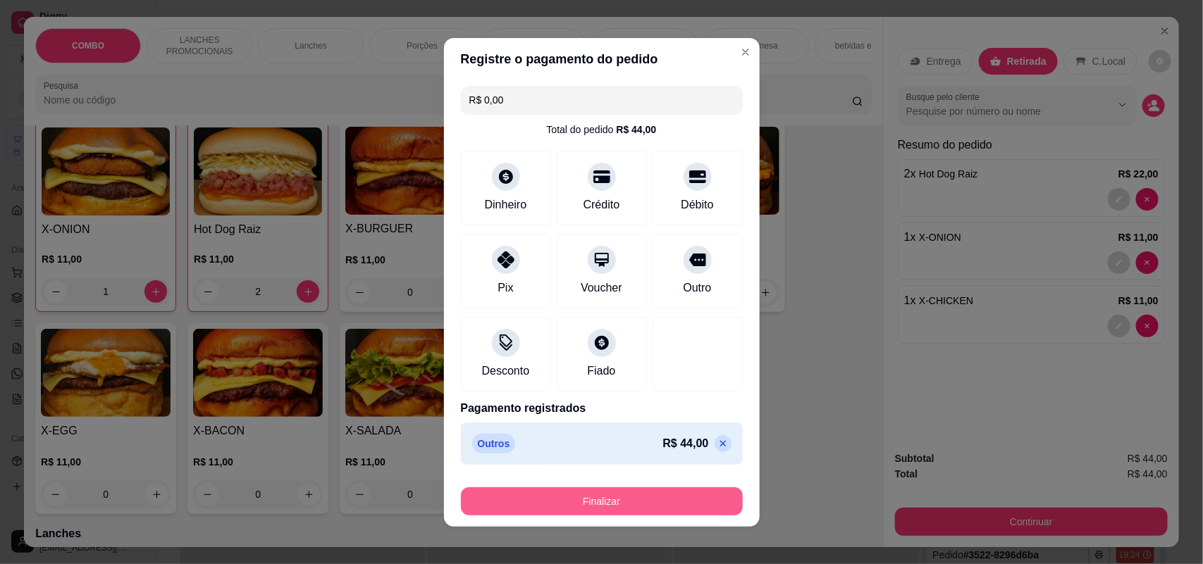
click at [594, 497] on button "Finalizar" at bounding box center [602, 501] width 282 height 28
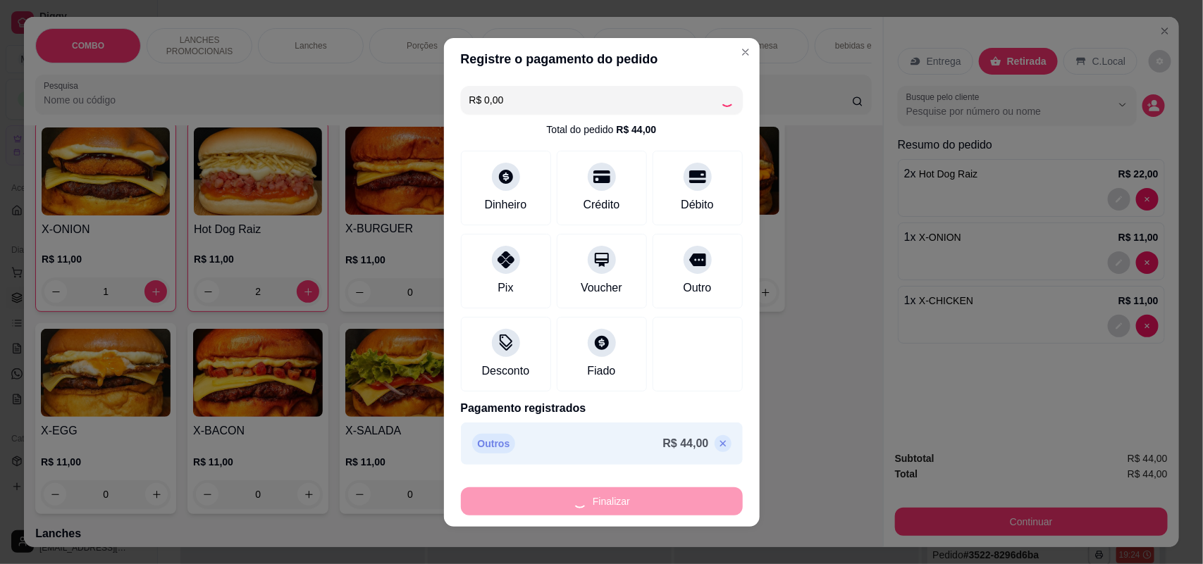
type input "0"
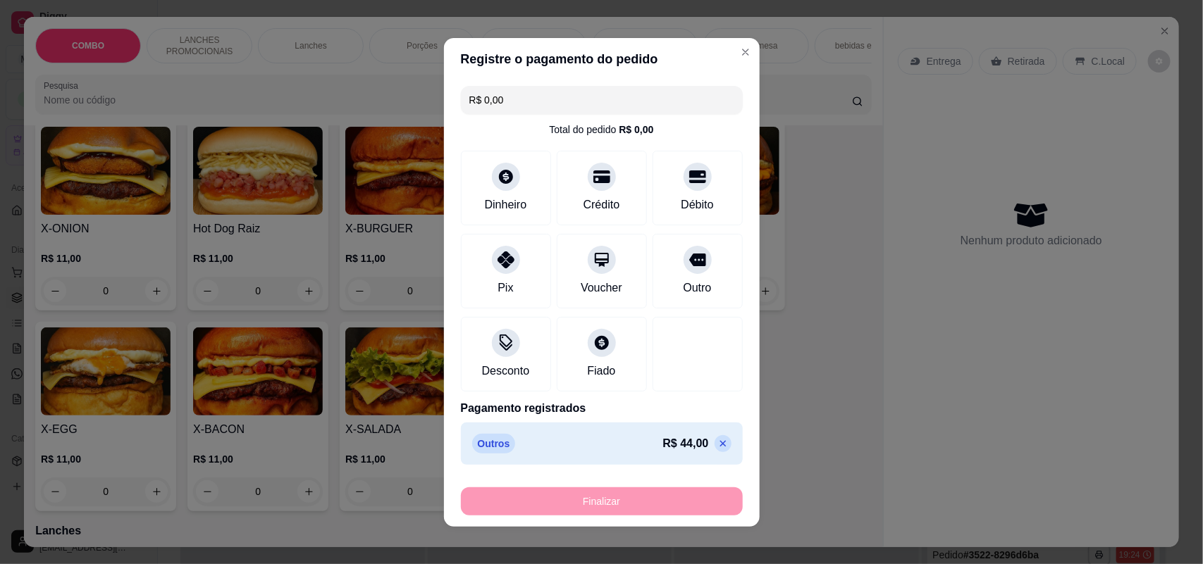
type input "-R$ 44,00"
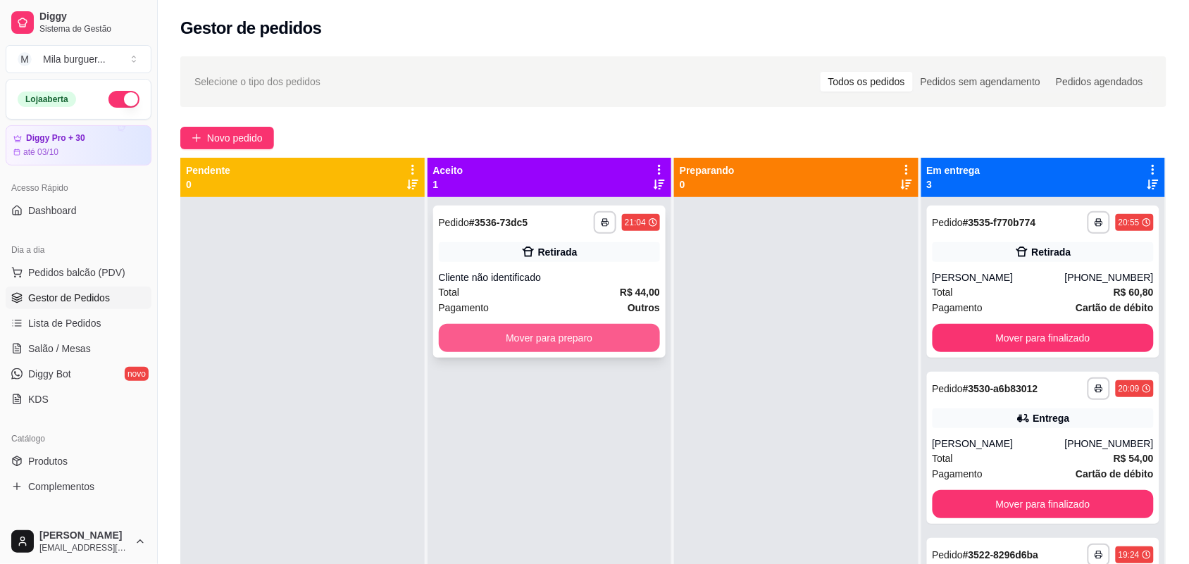
click at [614, 344] on button "Mover para preparo" at bounding box center [550, 338] width 222 height 28
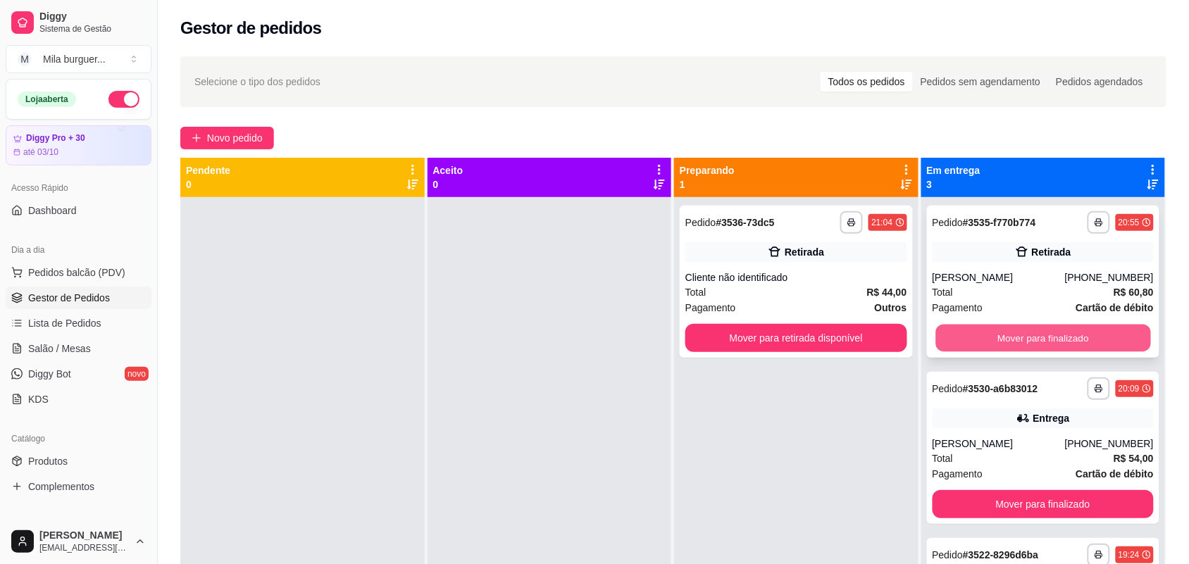
click at [1051, 338] on button "Mover para finalizado" at bounding box center [1043, 338] width 215 height 27
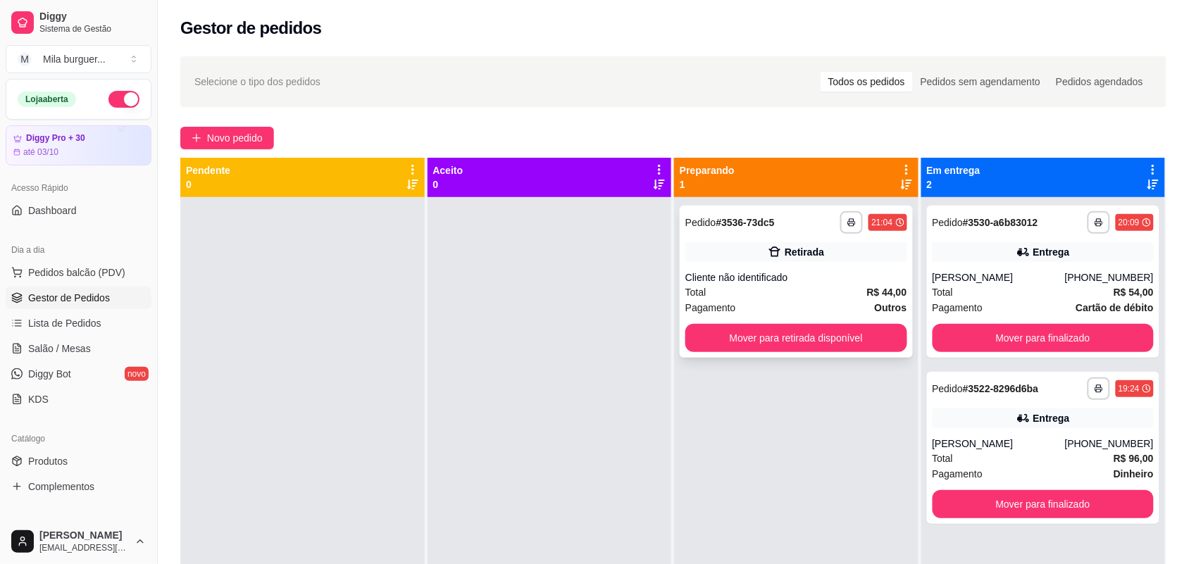
click at [823, 240] on div "**********" at bounding box center [796, 282] width 233 height 152
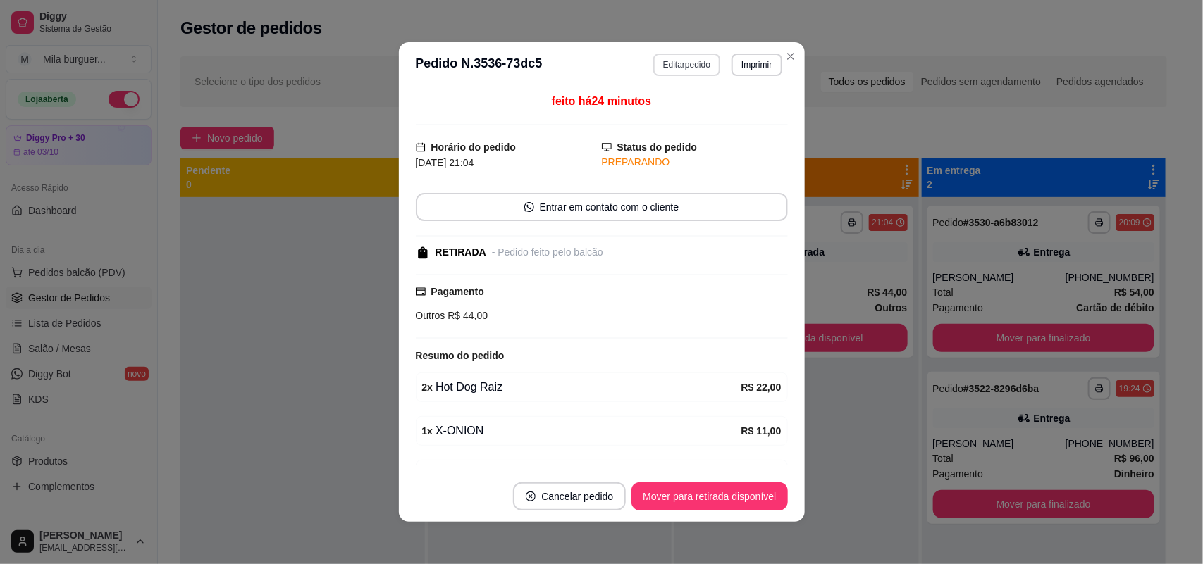
click at [664, 63] on button "Editar pedido" at bounding box center [686, 65] width 67 height 23
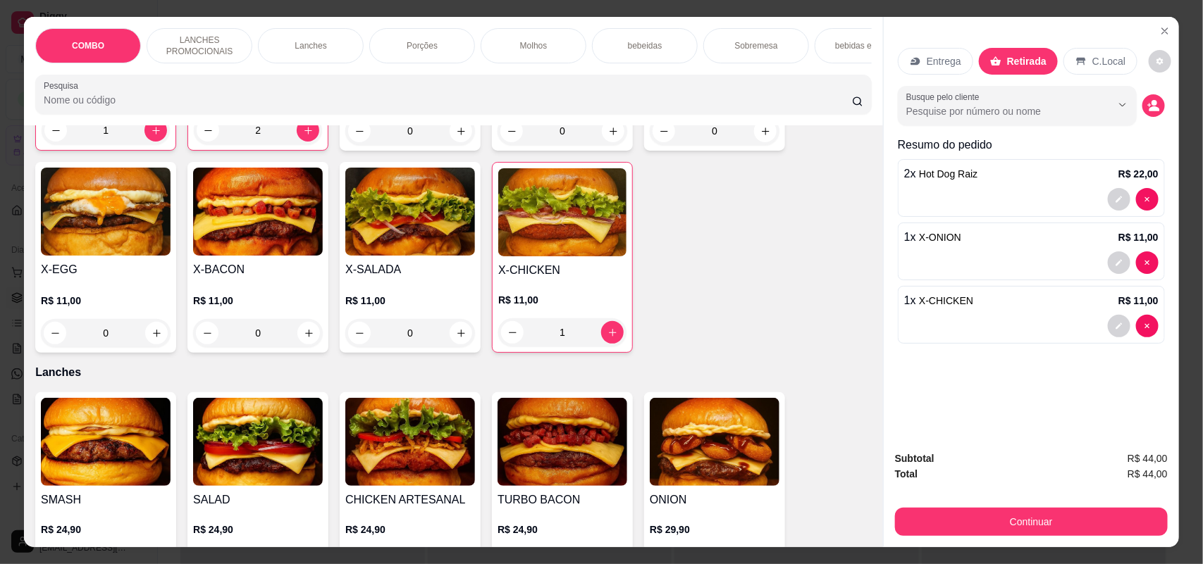
scroll to position [528, 0]
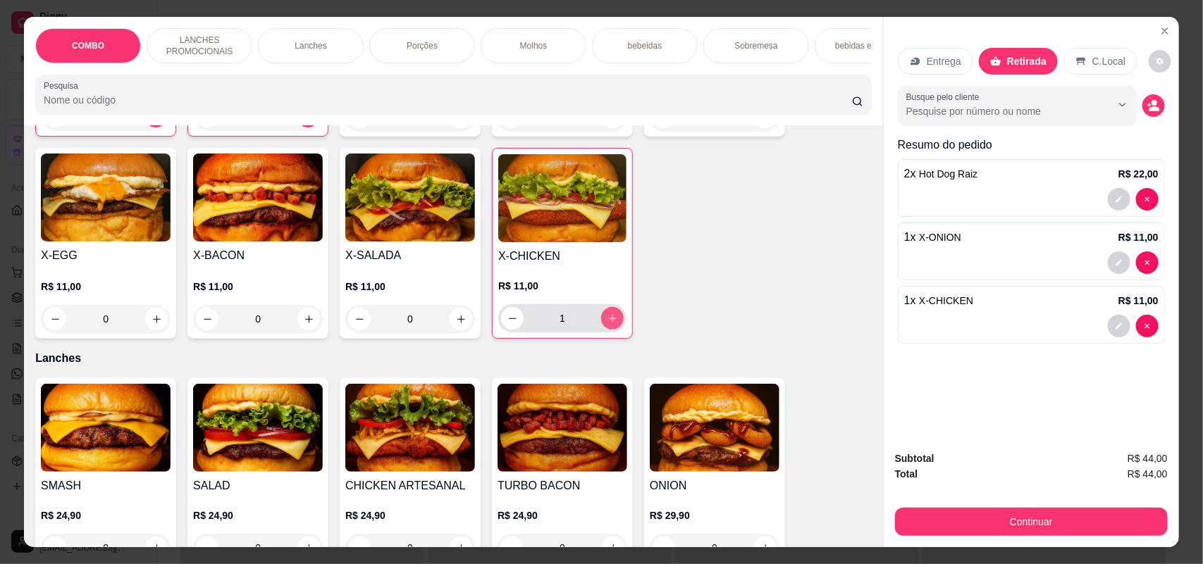
click at [601, 330] on button "increase-product-quantity" at bounding box center [612, 318] width 23 height 23
type input "2"
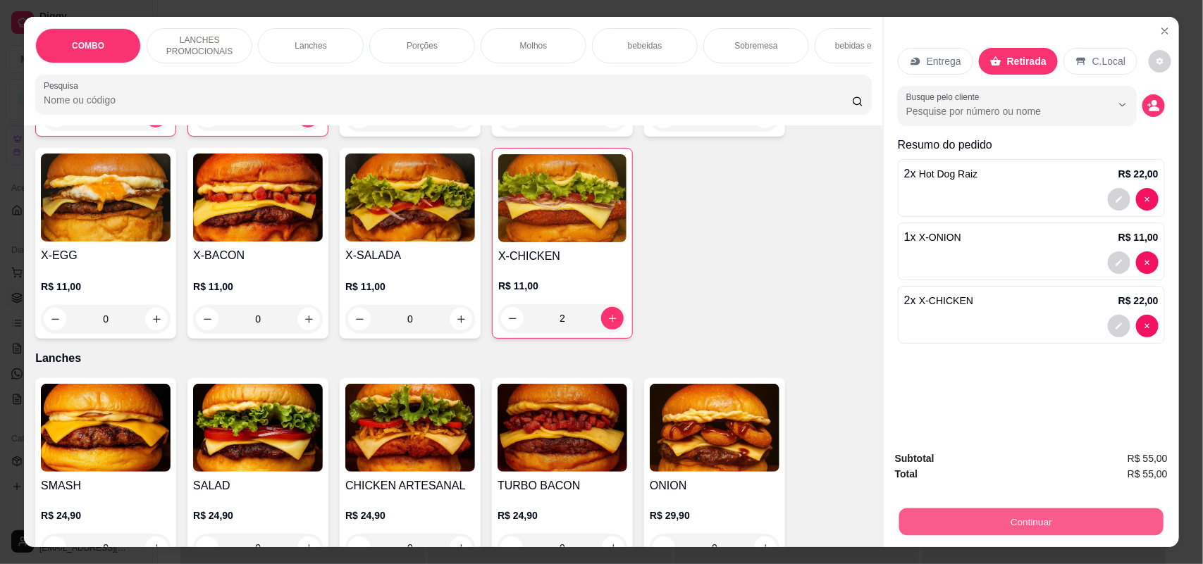
click at [1099, 525] on button "Continuar" at bounding box center [1031, 522] width 264 height 27
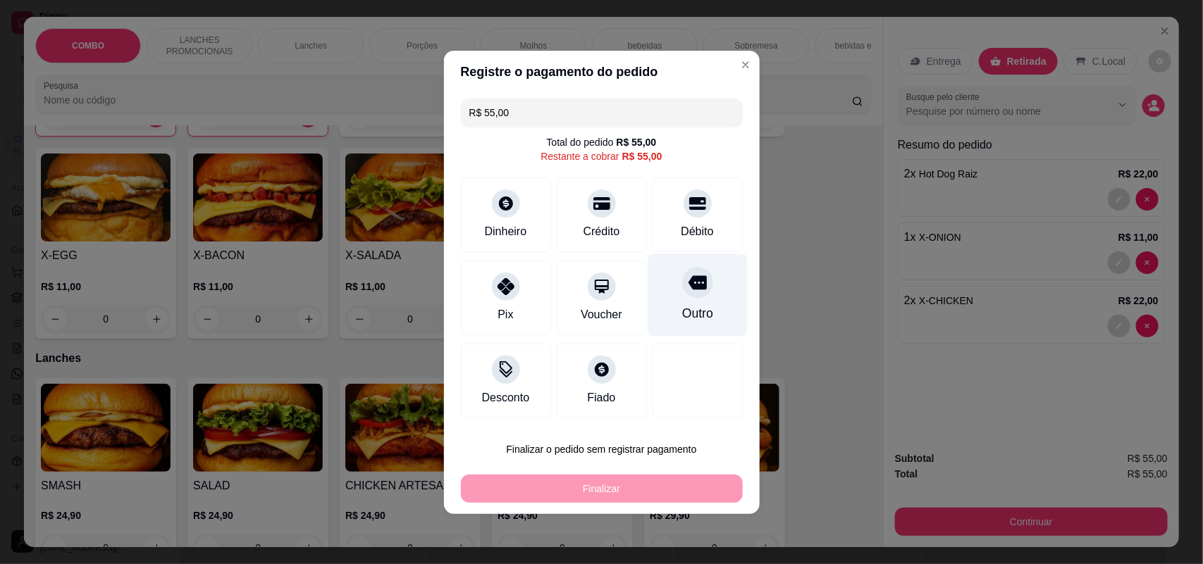
click at [663, 272] on div "Outro" at bounding box center [696, 295] width 99 height 82
type input "R$ 0,00"
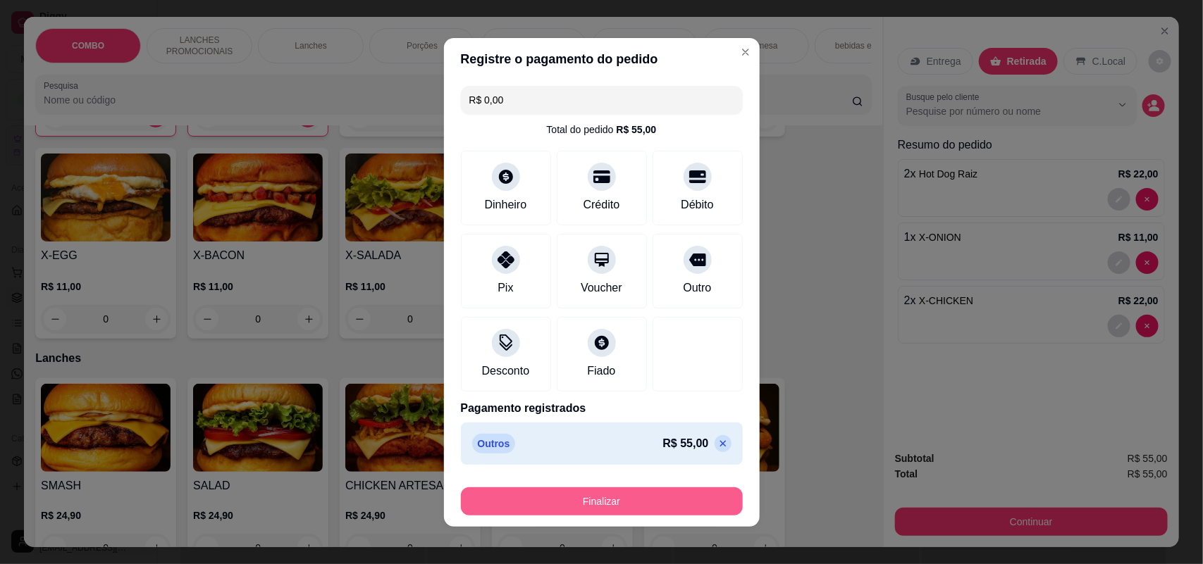
click at [627, 500] on button "Finalizar" at bounding box center [602, 501] width 282 height 28
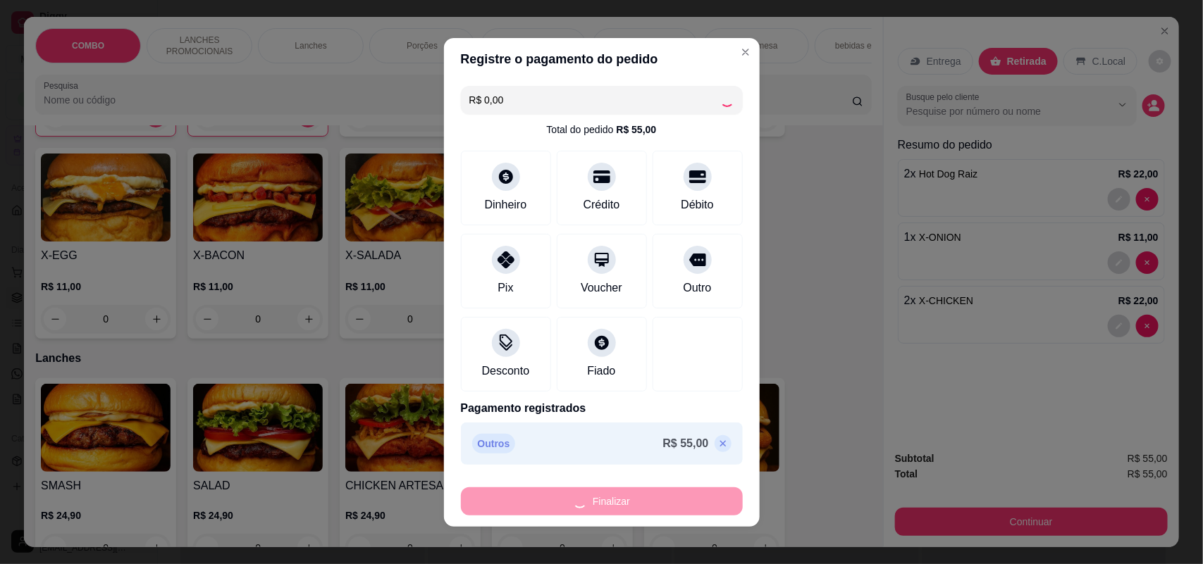
type input "0"
type input "-R$ 55,00"
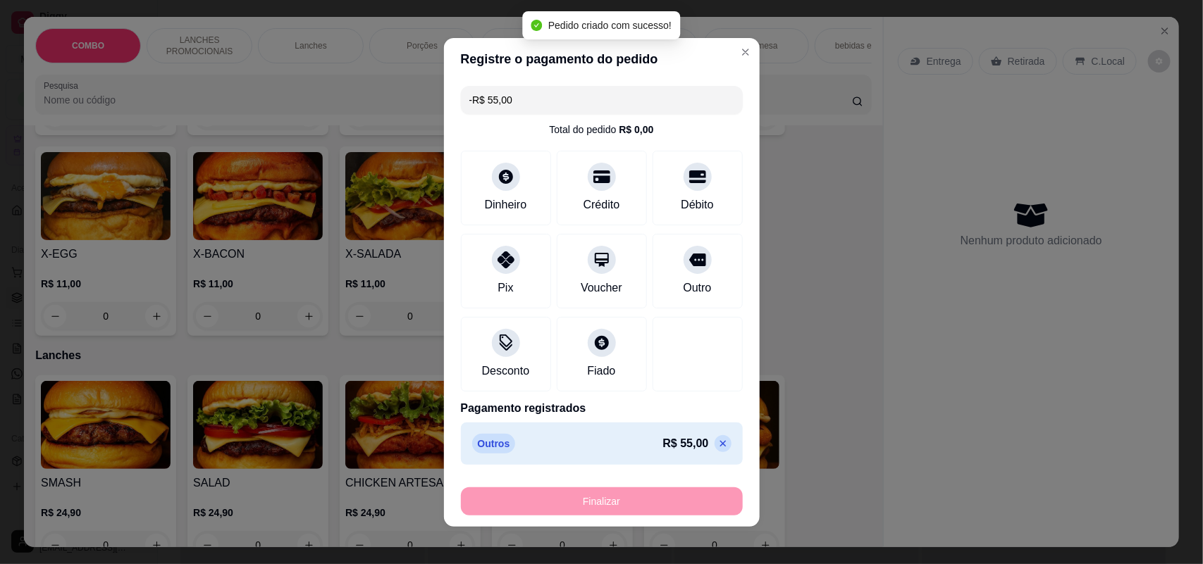
scroll to position [527, 0]
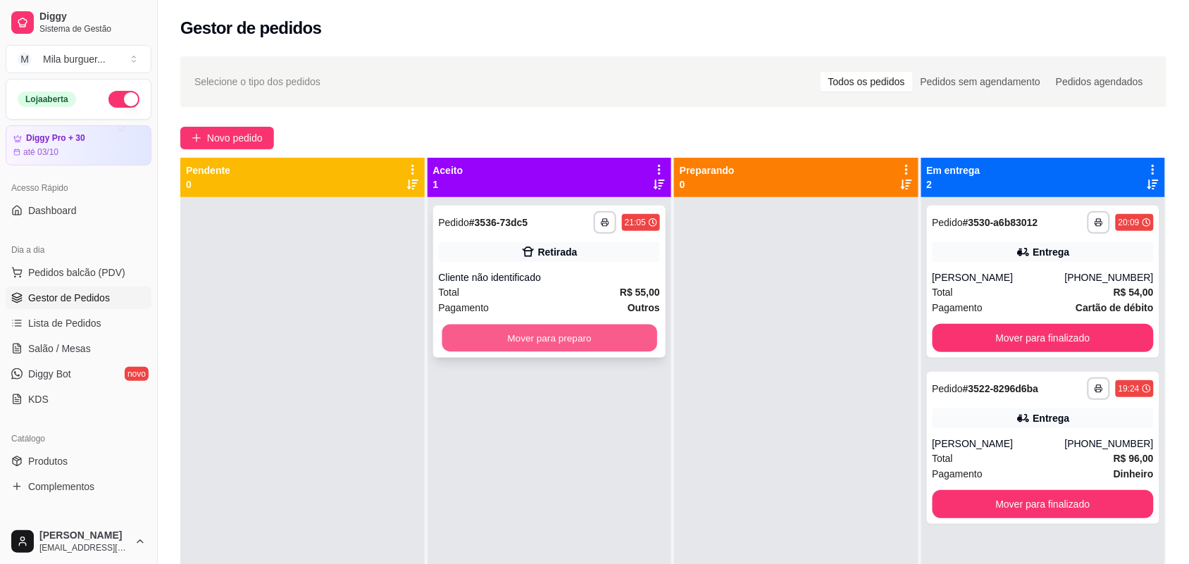
click at [572, 343] on button "Mover para preparo" at bounding box center [549, 338] width 215 height 27
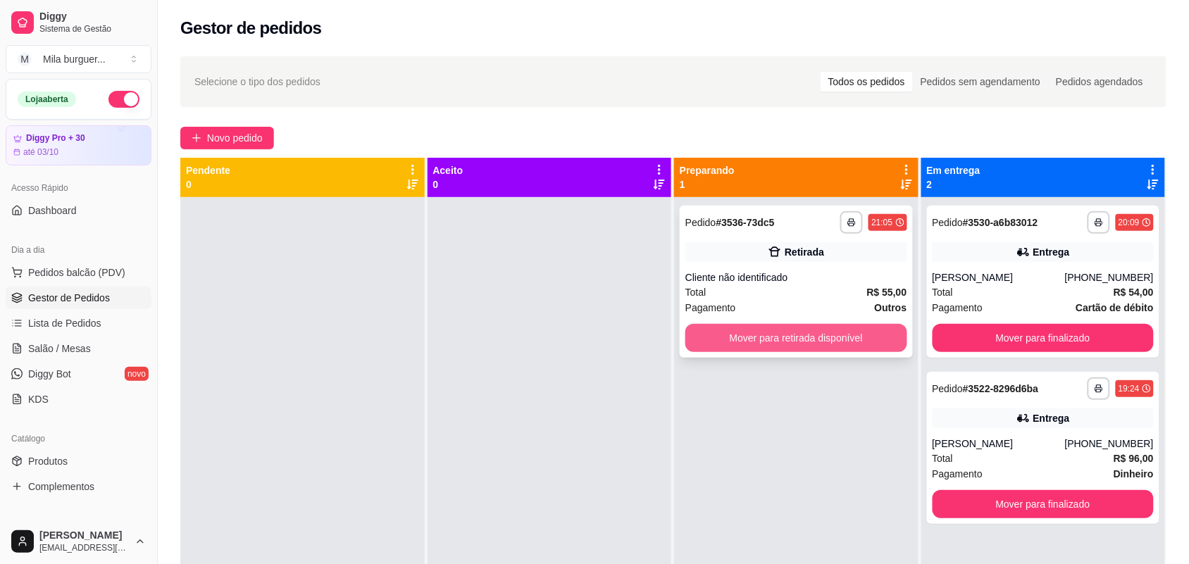
click at [840, 344] on button "Mover para retirada disponível" at bounding box center [796, 338] width 222 height 28
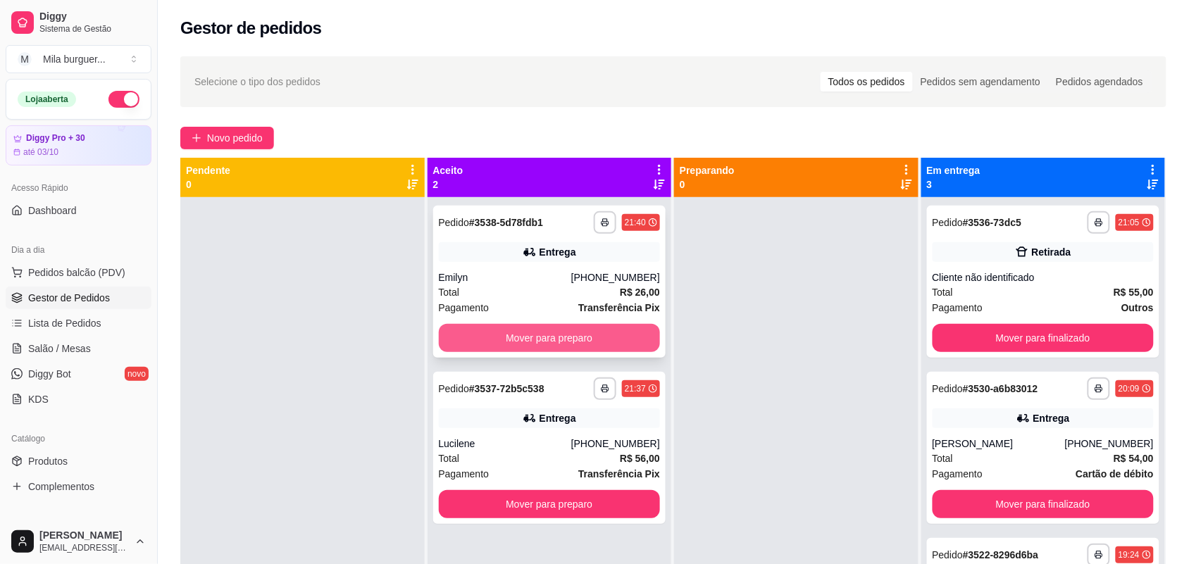
click at [483, 344] on button "Mover para preparo" at bounding box center [550, 338] width 222 height 28
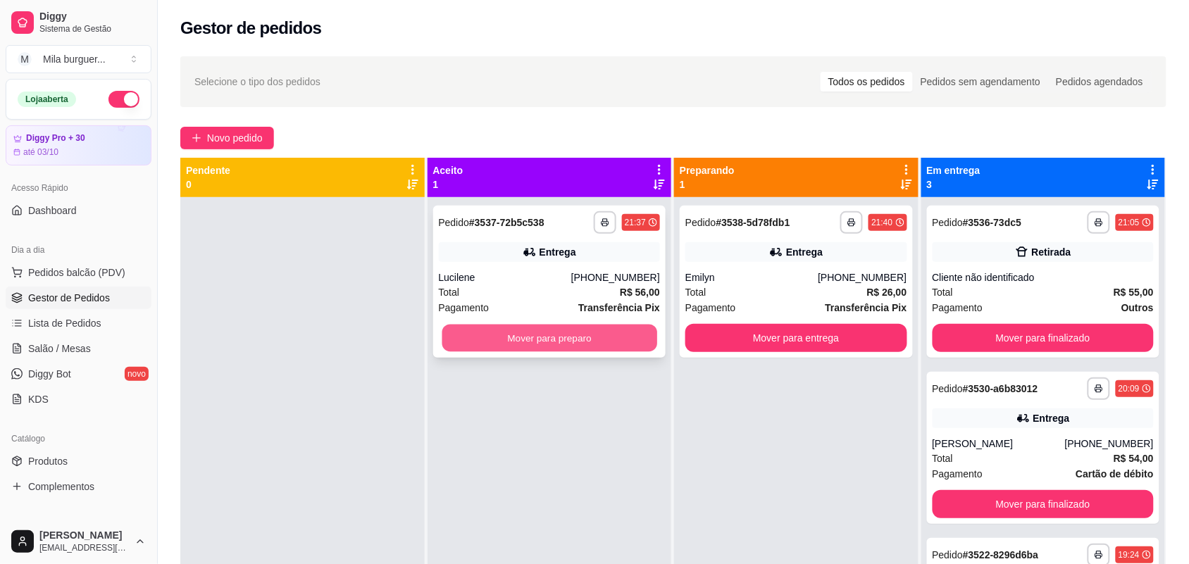
click at [474, 331] on button "Mover para preparo" at bounding box center [549, 338] width 215 height 27
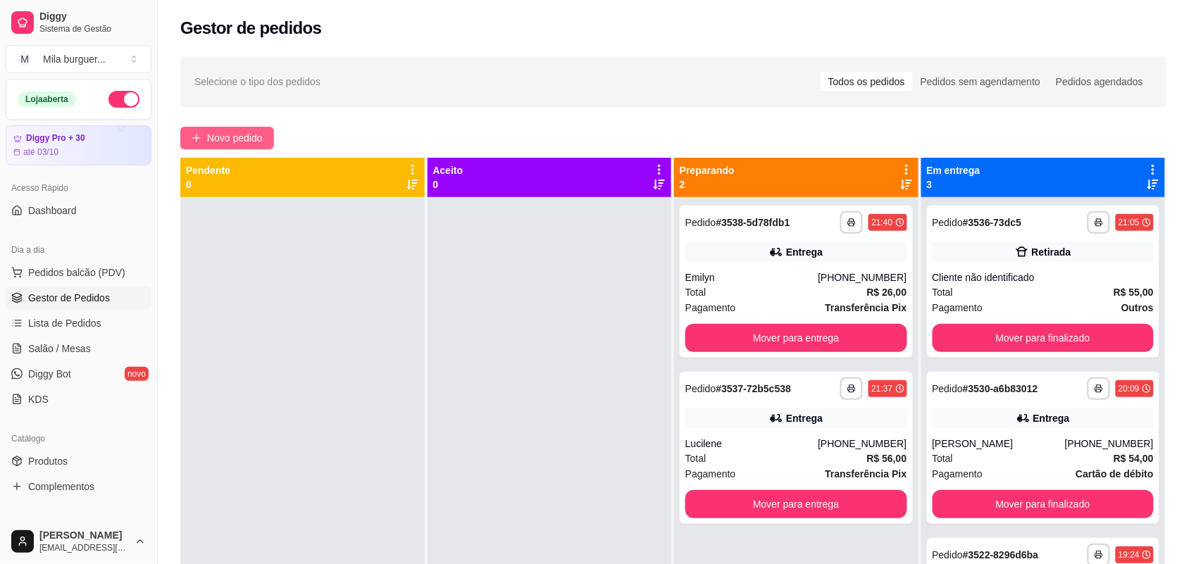
click at [268, 137] on button "Novo pedido" at bounding box center [227, 138] width 94 height 23
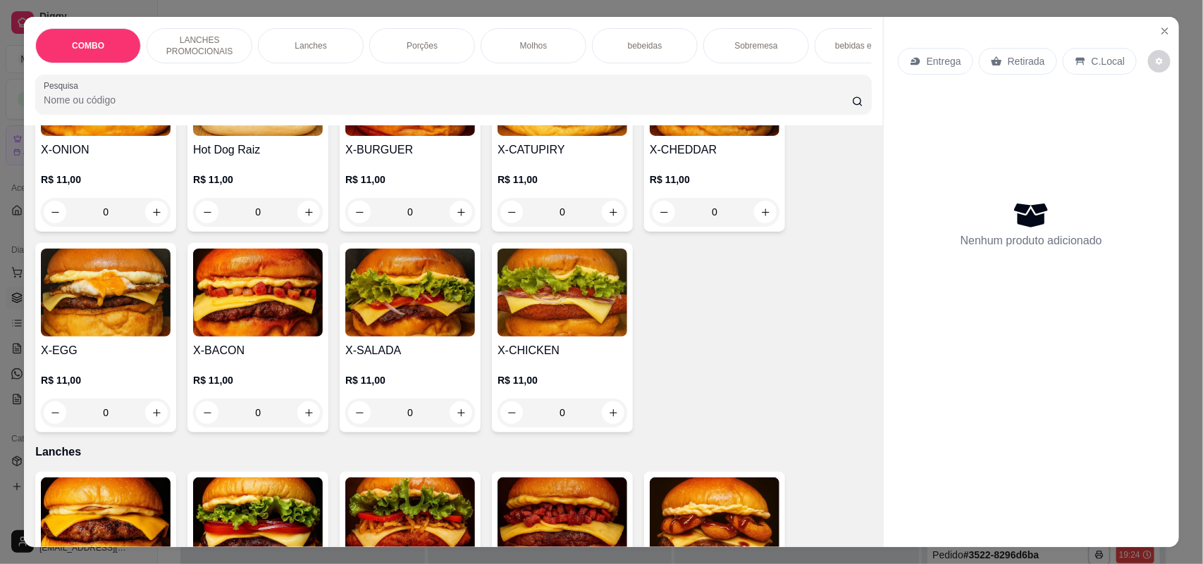
scroll to position [440, 0]
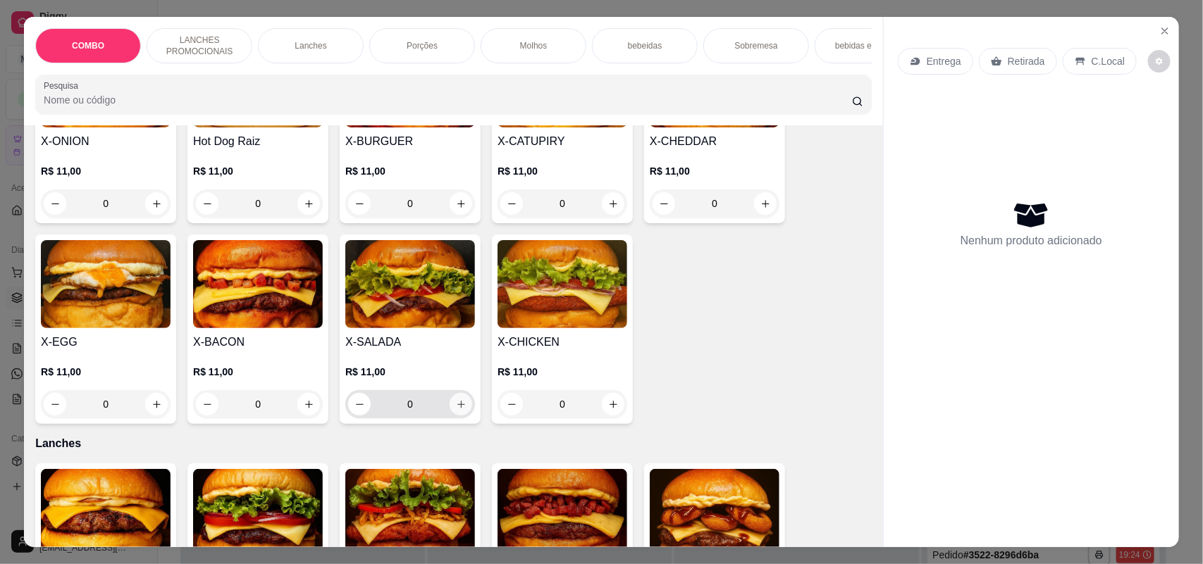
click at [456, 410] on icon "increase-product-quantity" at bounding box center [461, 404] width 11 height 11
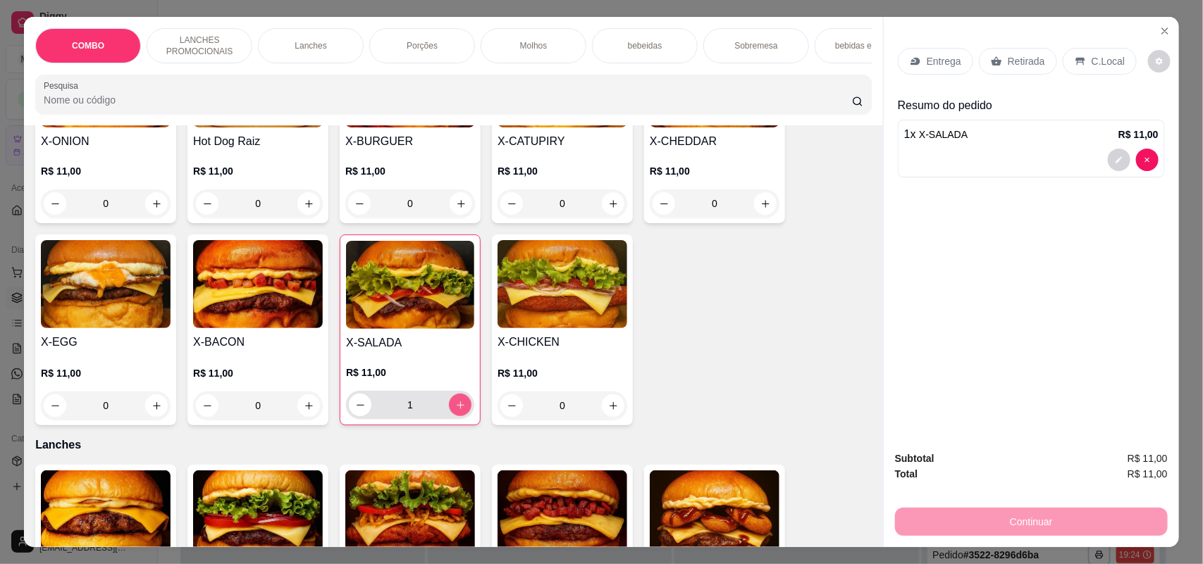
click at [455, 411] on icon "increase-product-quantity" at bounding box center [460, 405] width 11 height 11
type input "3"
click at [304, 411] on icon "increase-product-quantity" at bounding box center [309, 406] width 11 height 11
type input "1"
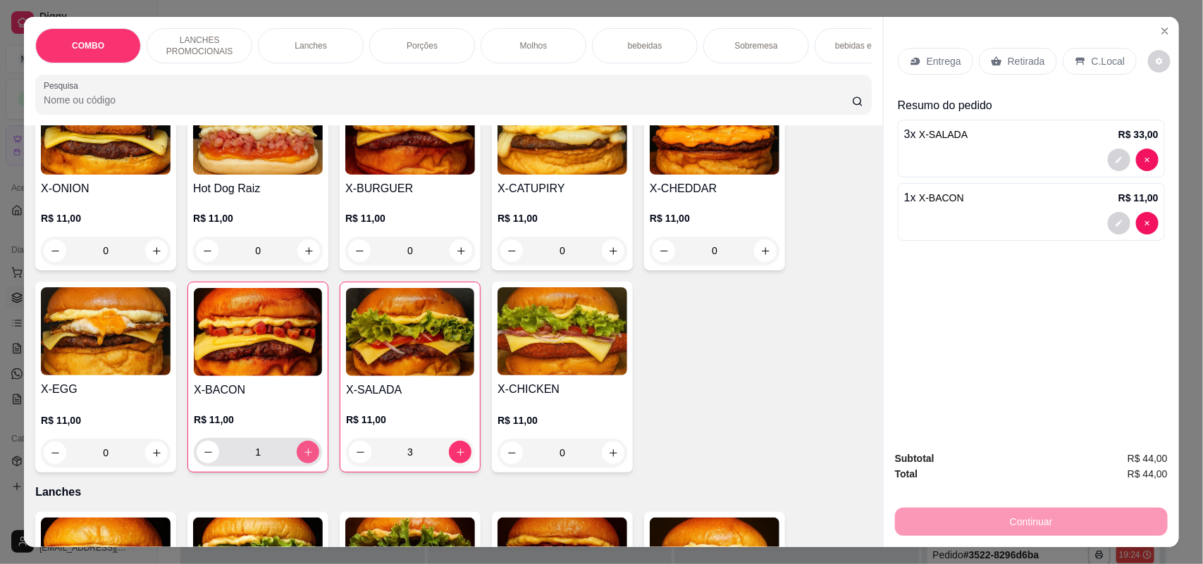
scroll to position [352, 0]
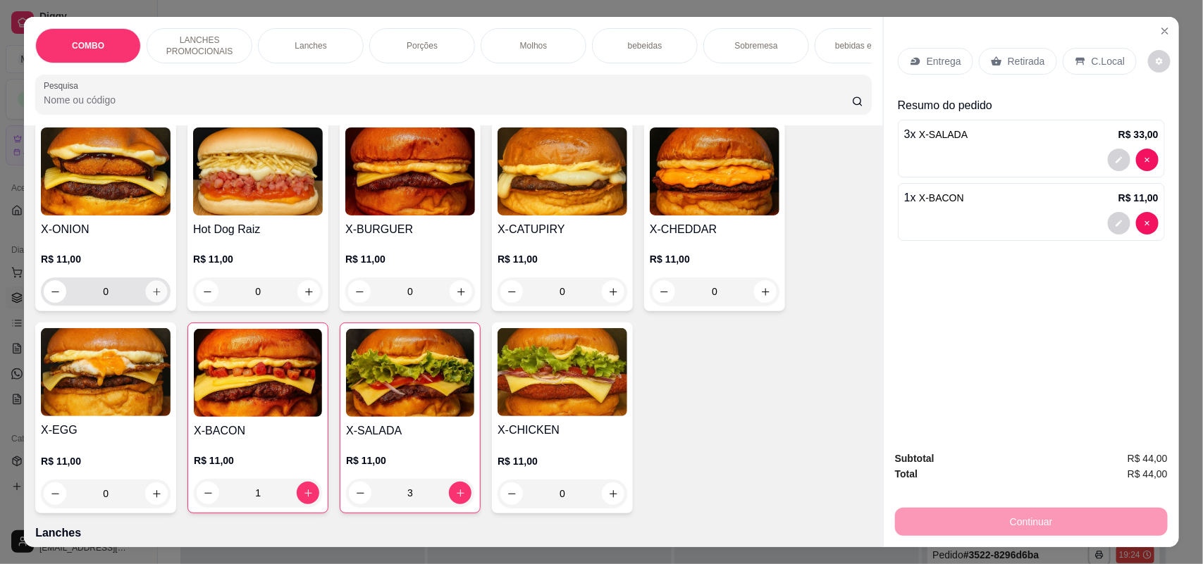
click at [146, 303] on button "increase-product-quantity" at bounding box center [157, 292] width 22 height 22
click at [153, 295] on icon "increase-product-quantity" at bounding box center [156, 291] width 7 height 7
type input "2"
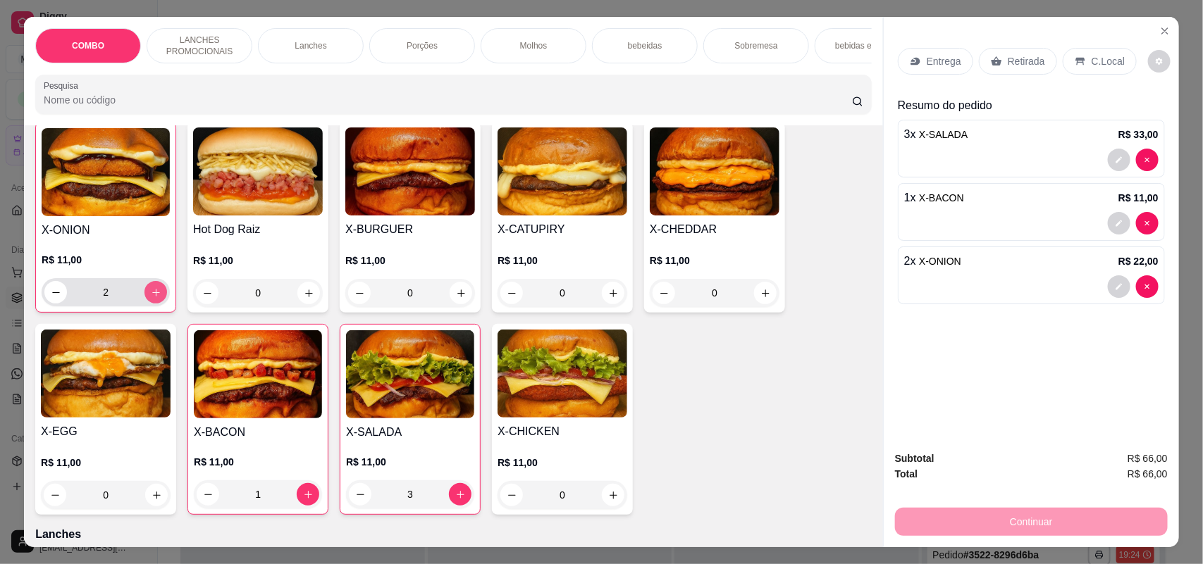
scroll to position [353, 0]
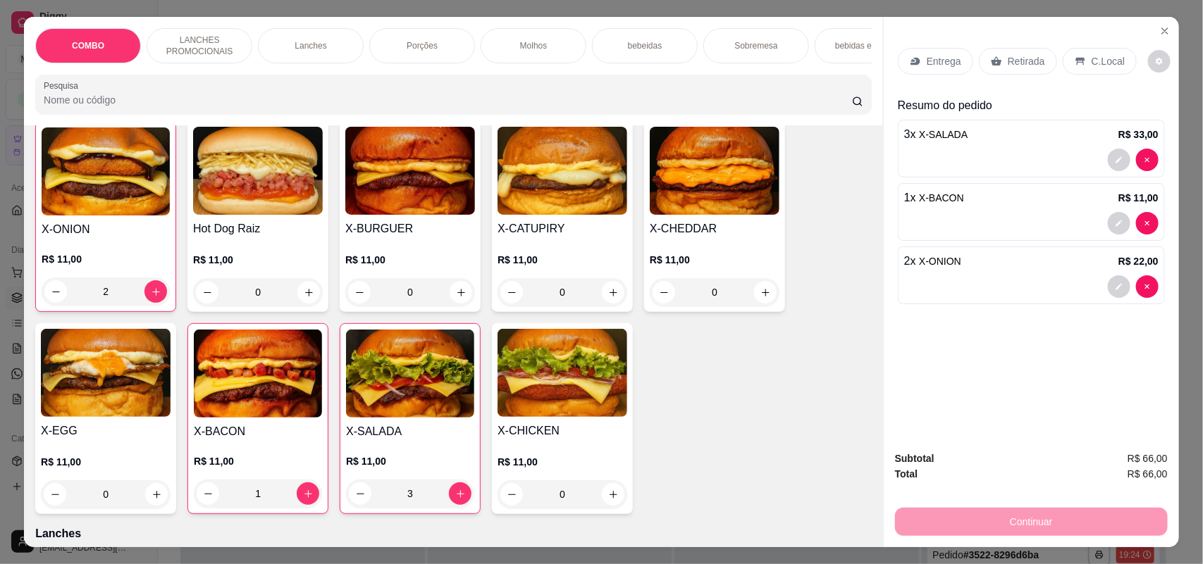
click at [994, 68] on div "Retirada" at bounding box center [1018, 61] width 78 height 27
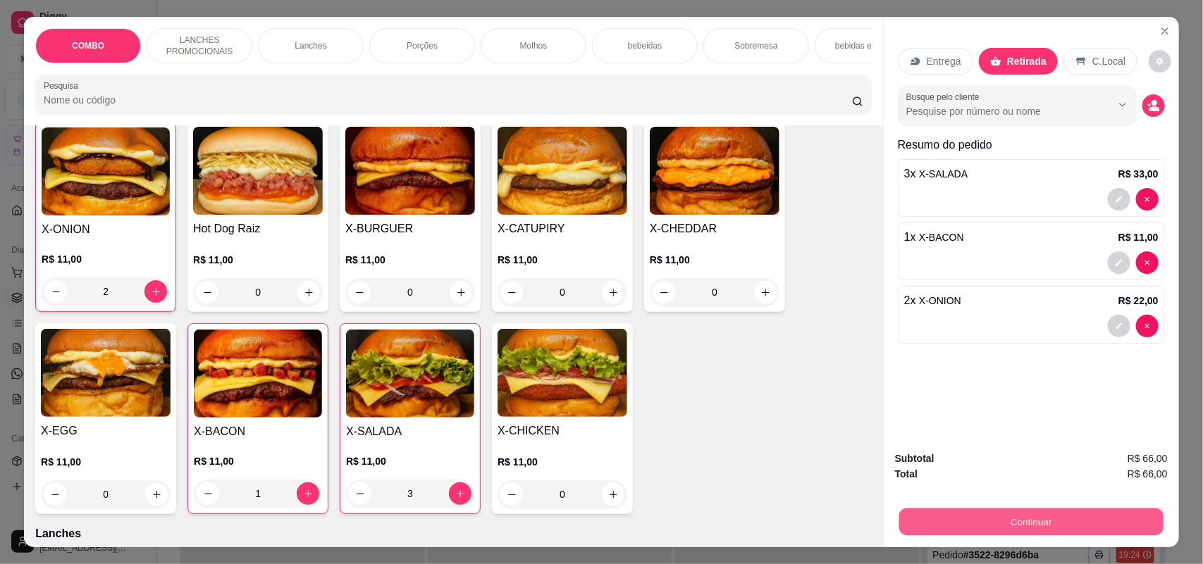
click at [1005, 515] on button "Continuar" at bounding box center [1031, 522] width 264 height 27
click at [1025, 512] on button "Continuar" at bounding box center [1031, 522] width 264 height 27
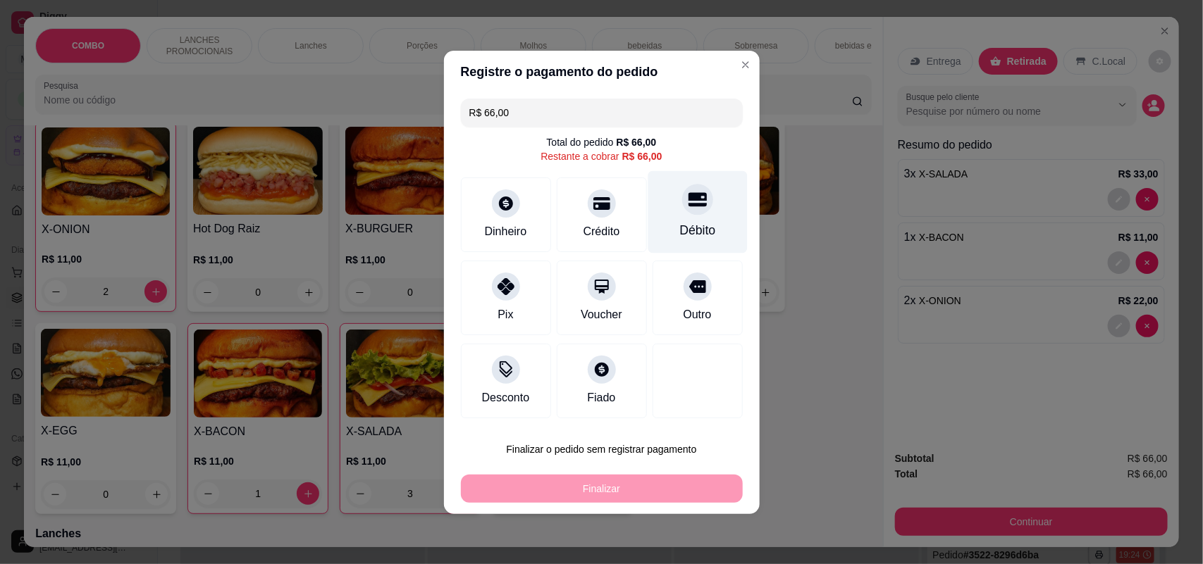
click at [688, 237] on div "Débito" at bounding box center [697, 230] width 36 height 18
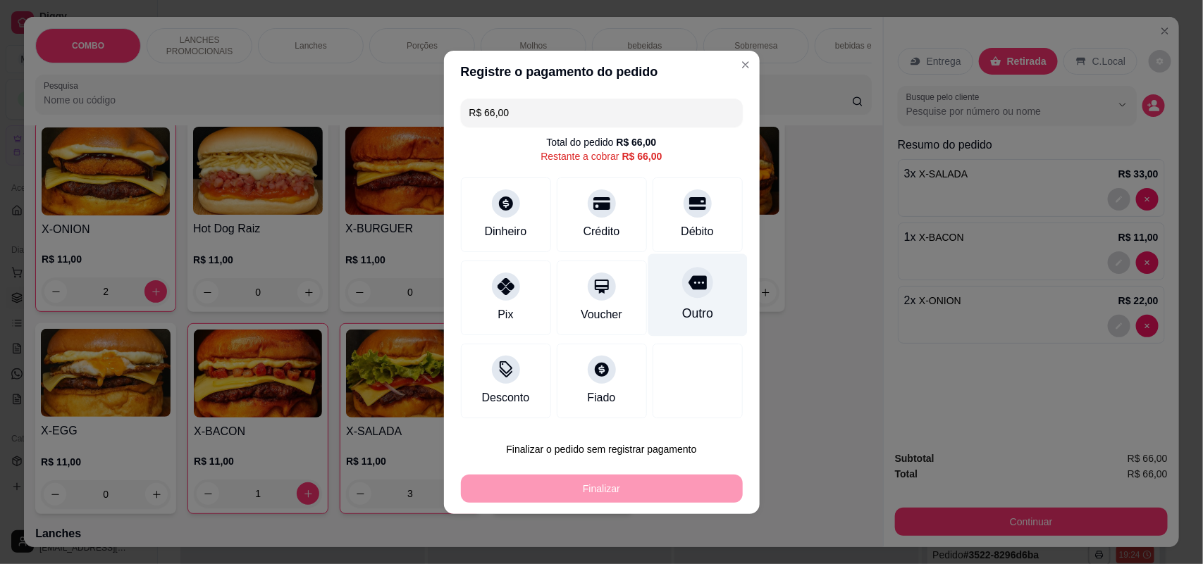
type input "R$ 0,00"
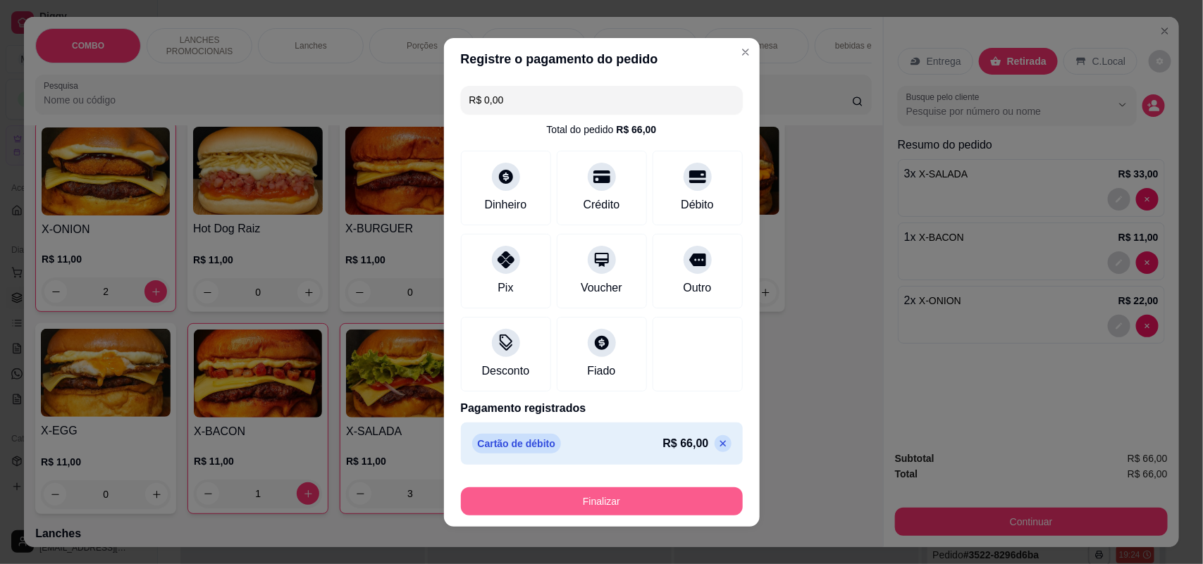
click at [659, 497] on button "Finalizar" at bounding box center [602, 501] width 282 height 28
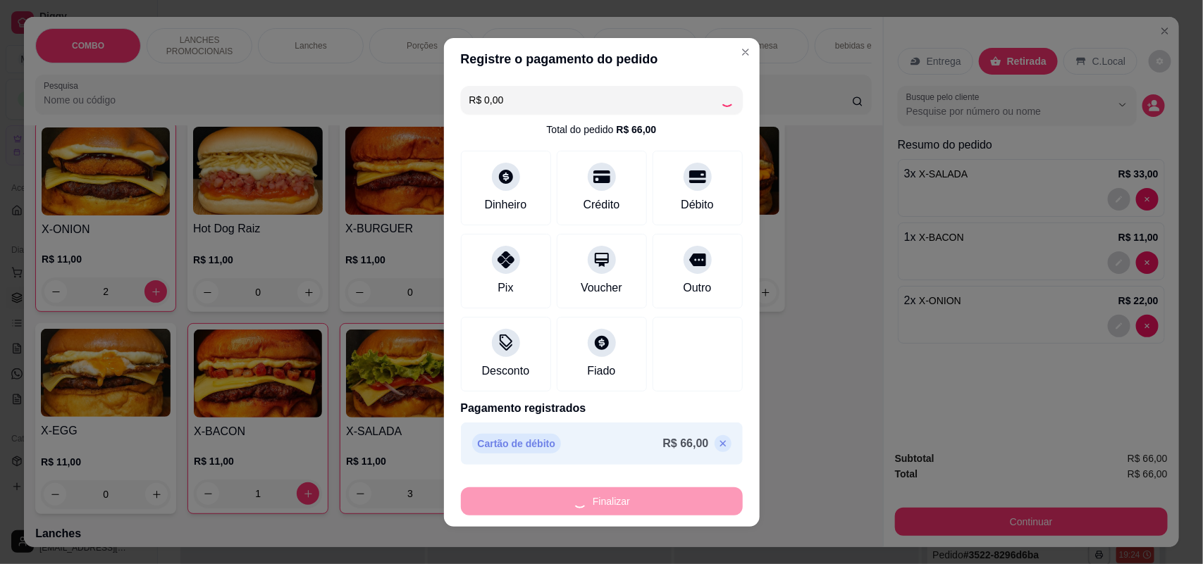
type input "0"
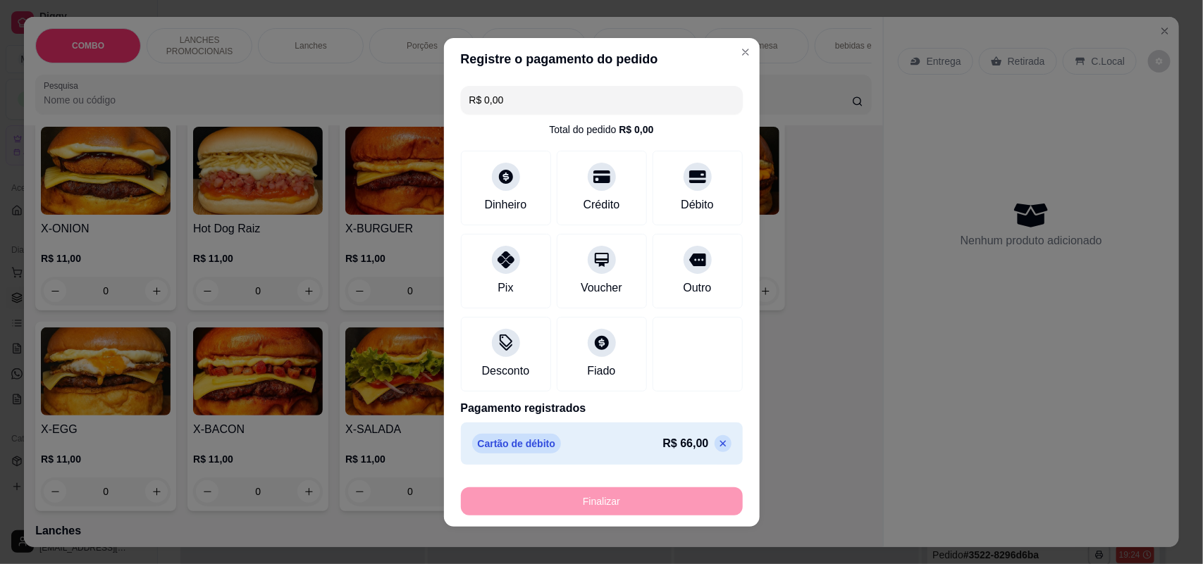
type input "-R$ 66,00"
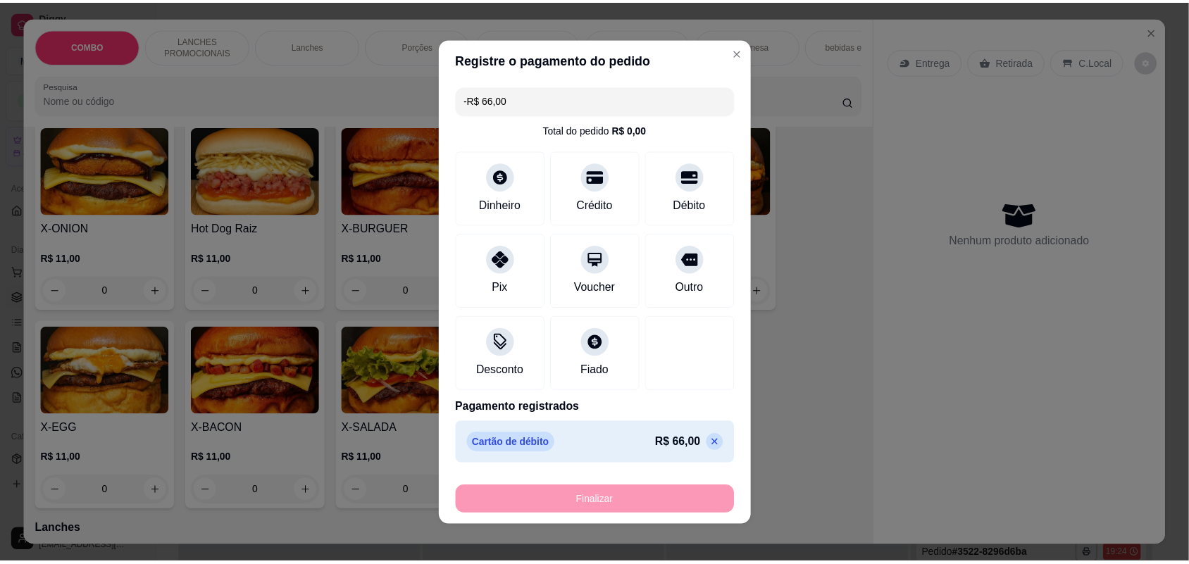
scroll to position [352, 0]
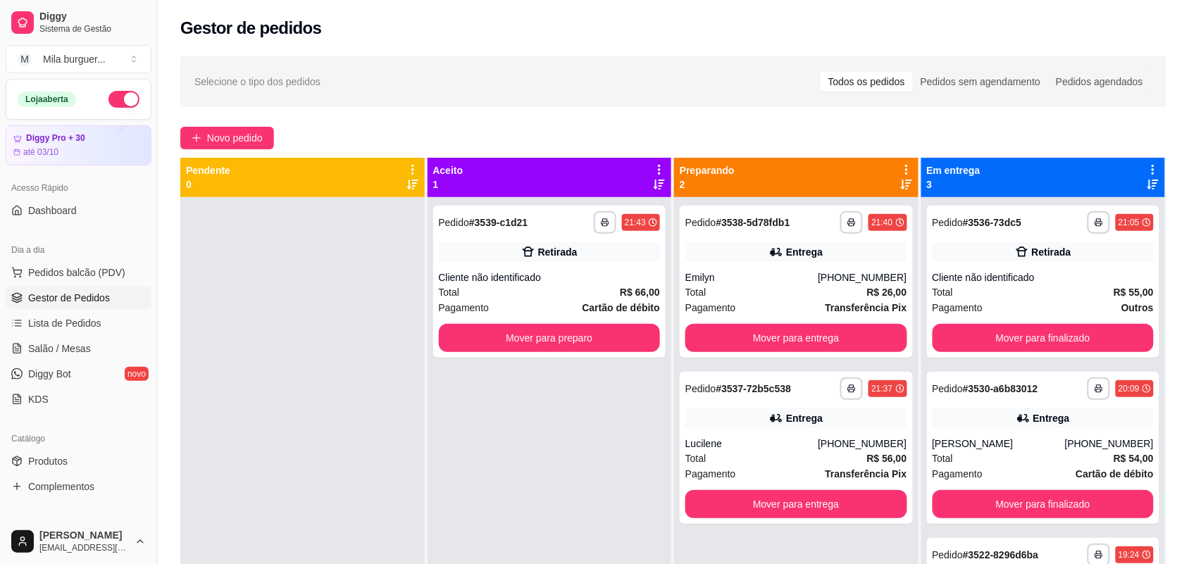
click at [506, 446] on div "**********" at bounding box center [550, 479] width 244 height 564
click at [518, 347] on button "Mover para preparo" at bounding box center [549, 338] width 215 height 27
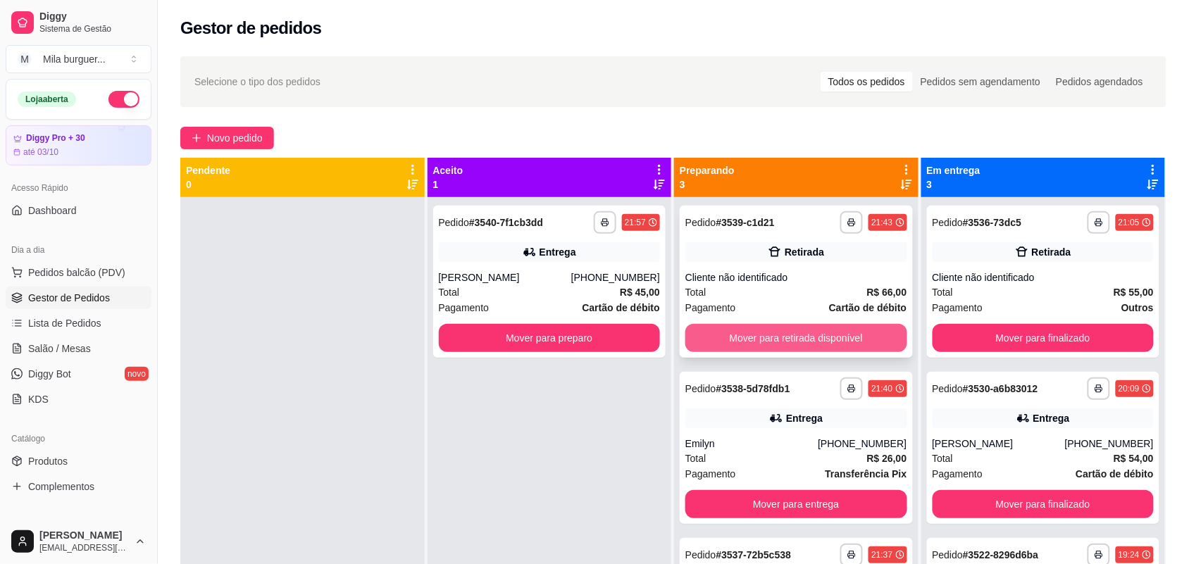
click at [715, 325] on button "Mover para retirada disponível" at bounding box center [796, 338] width 222 height 28
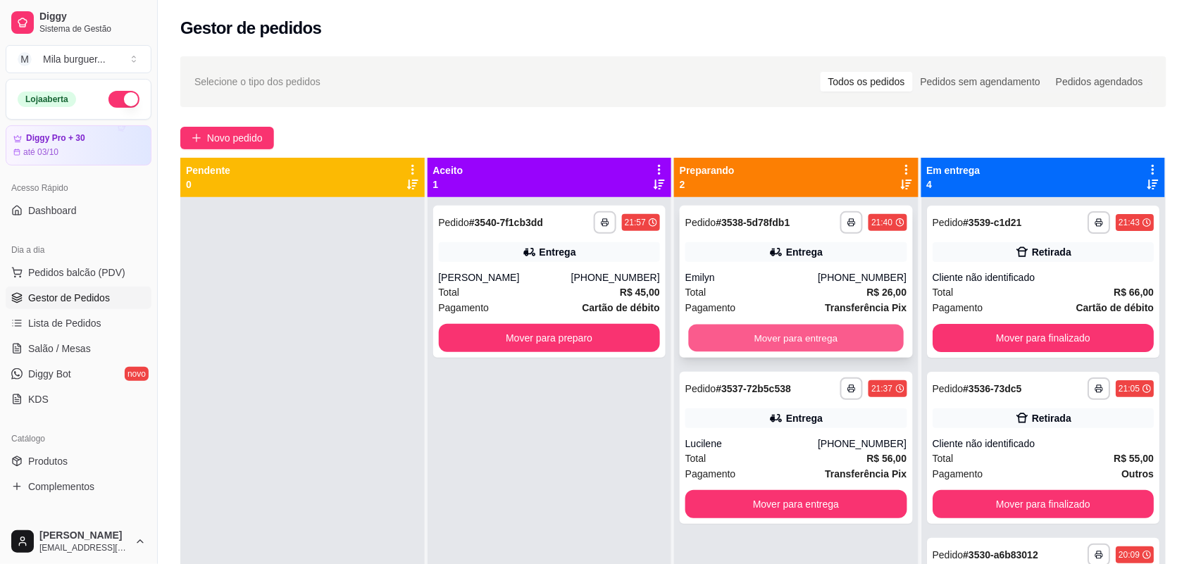
click at [715, 330] on button "Mover para entrega" at bounding box center [796, 338] width 215 height 27
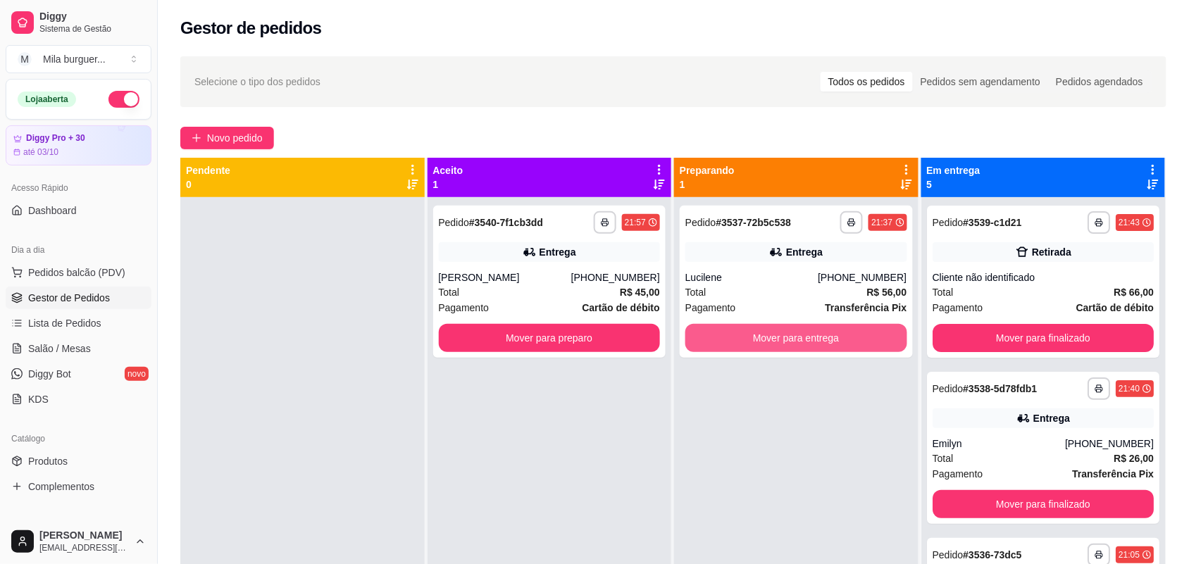
click at [715, 330] on button "Mover para entrega" at bounding box center [796, 338] width 222 height 28
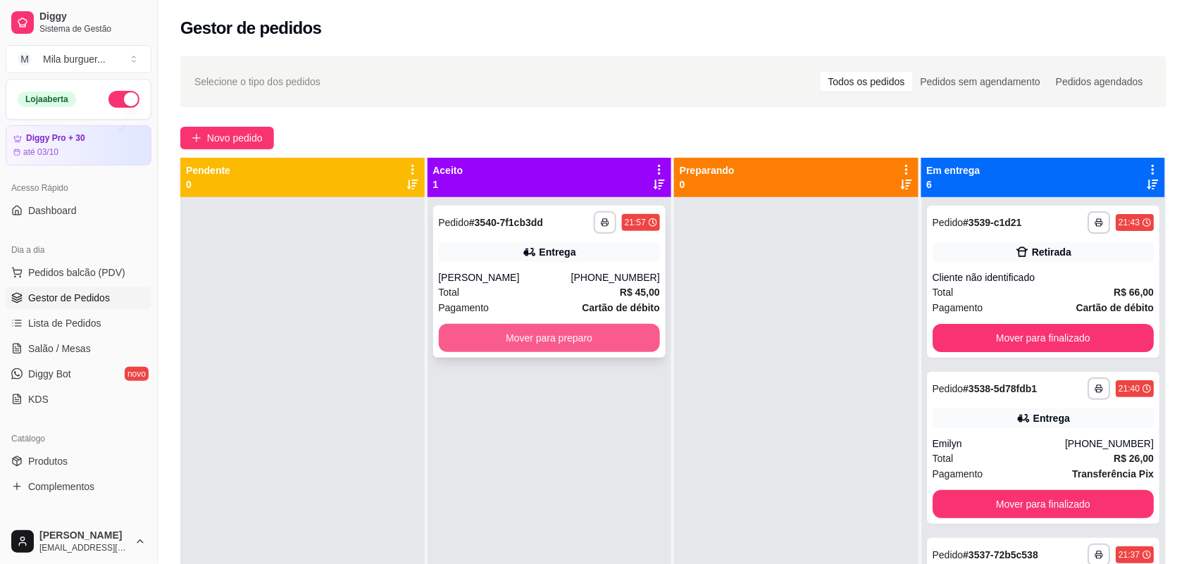
click at [638, 325] on button "Mover para preparo" at bounding box center [550, 338] width 222 height 28
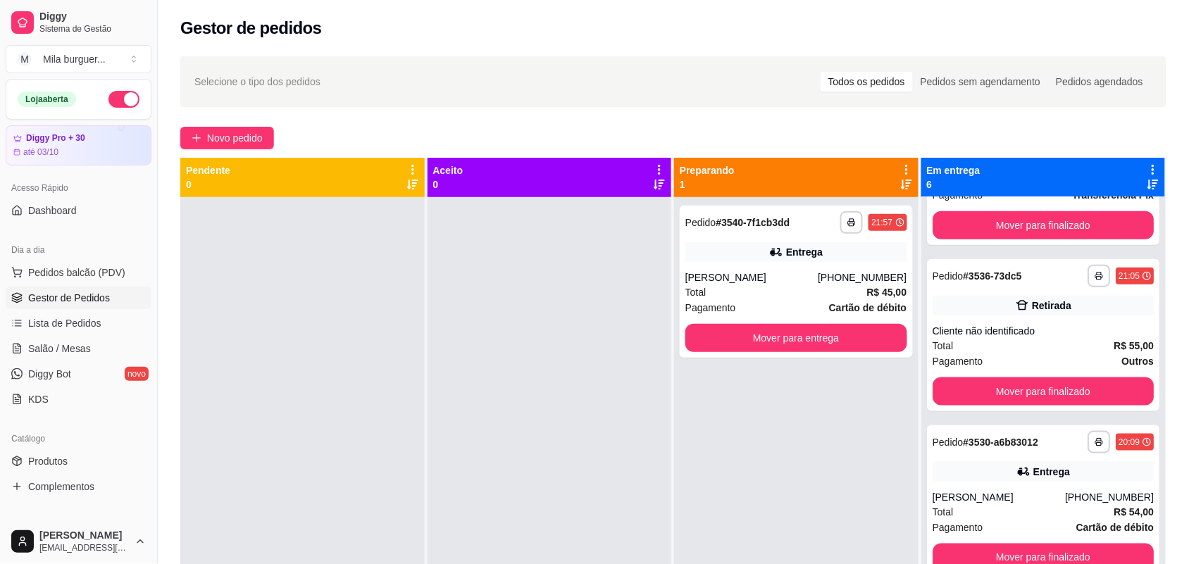
scroll to position [446, 0]
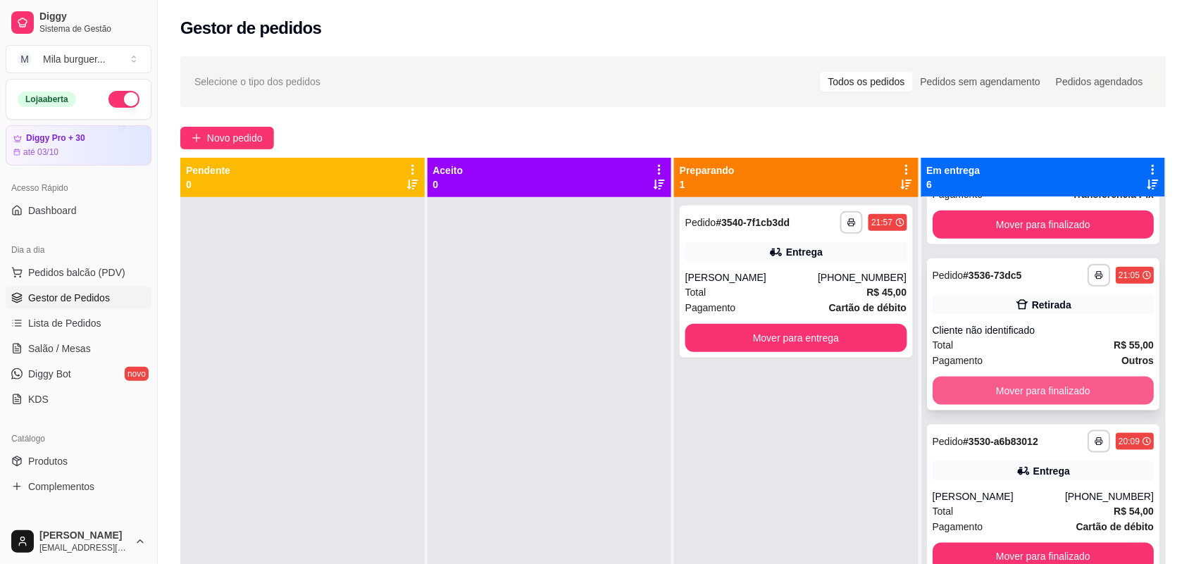
click at [995, 390] on button "Mover para finalizado" at bounding box center [1044, 391] width 222 height 28
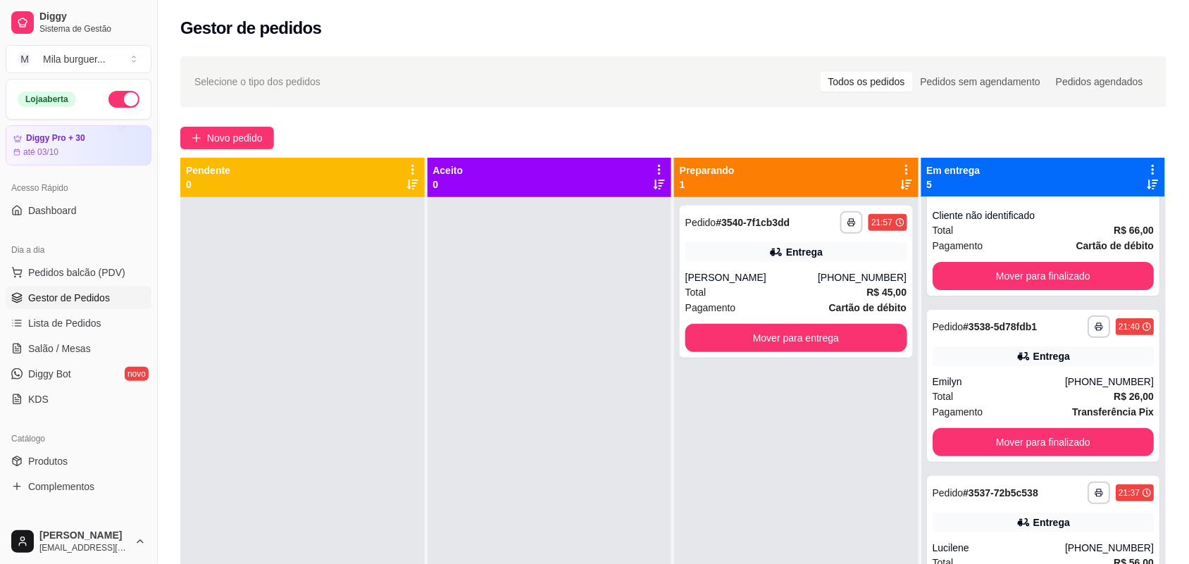
scroll to position [0, 0]
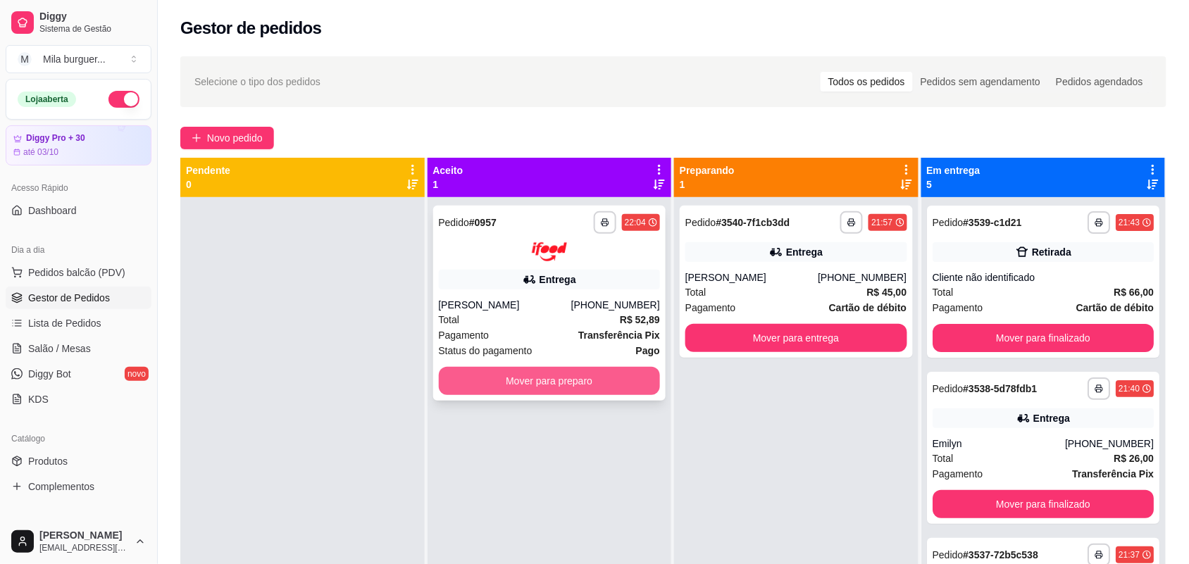
click at [628, 384] on button "Mover para preparo" at bounding box center [550, 381] width 222 height 28
